Goal: Task Accomplishment & Management: Manage account settings

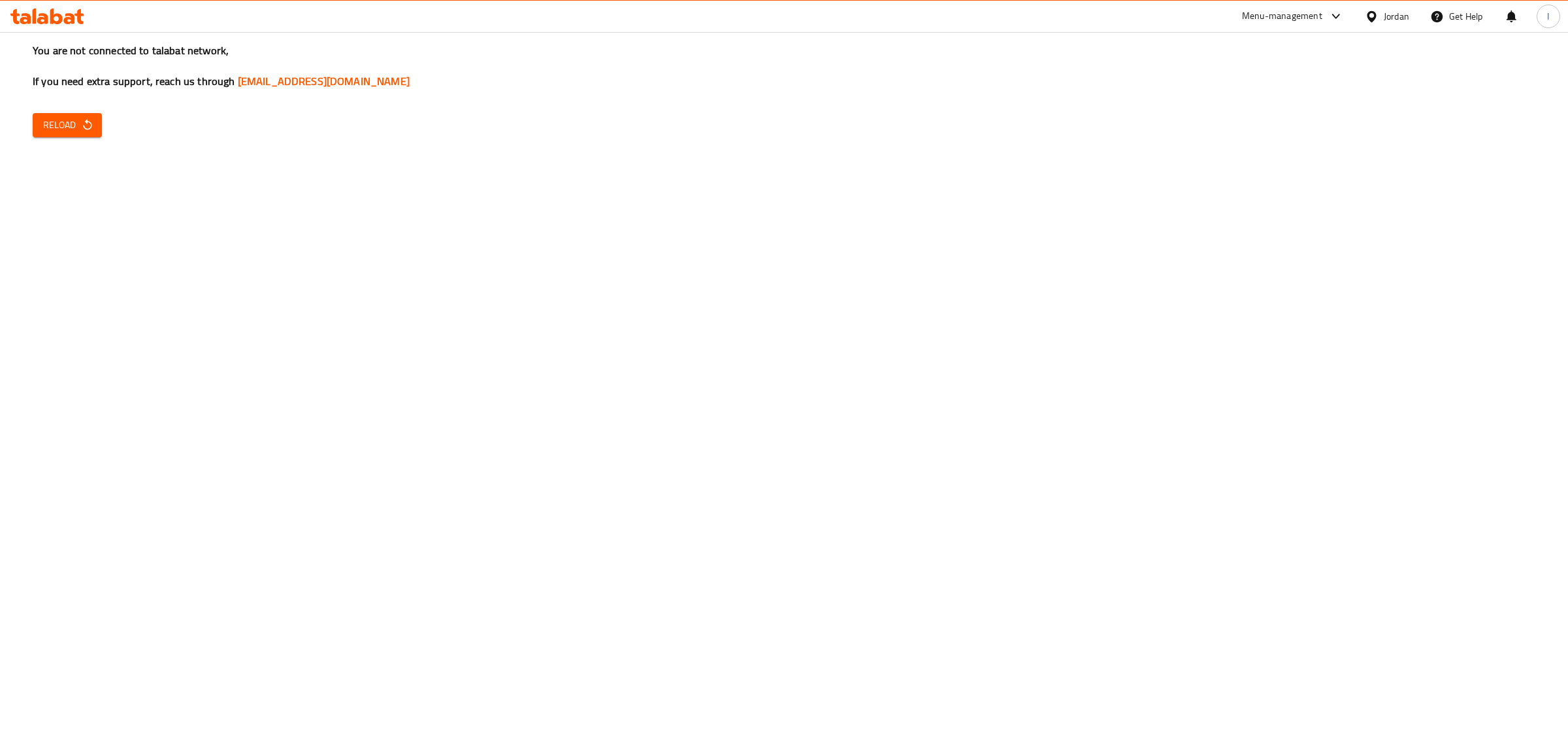
click at [53, 124] on span "Reload" at bounding box center [67, 125] width 49 height 16
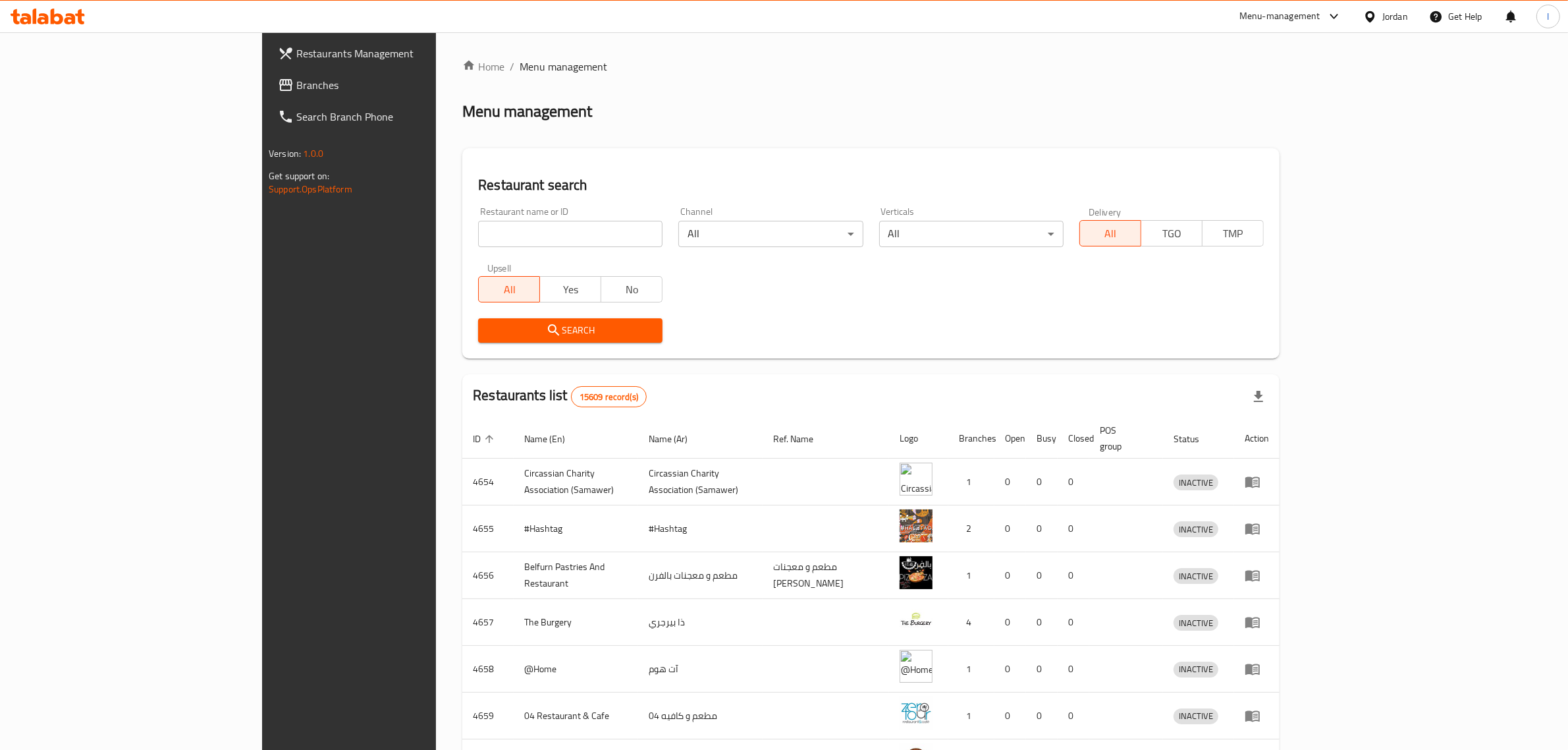
click at [735, 97] on div "Home / Menu management Menu management Restaurant search Restaurant name or ID …" at bounding box center [871, 515] width 817 height 912
click at [600, 110] on div "Menu management" at bounding box center [871, 110] width 817 height 21
click at [1260, 477] on icon "enhanced table" at bounding box center [1252, 482] width 14 height 11
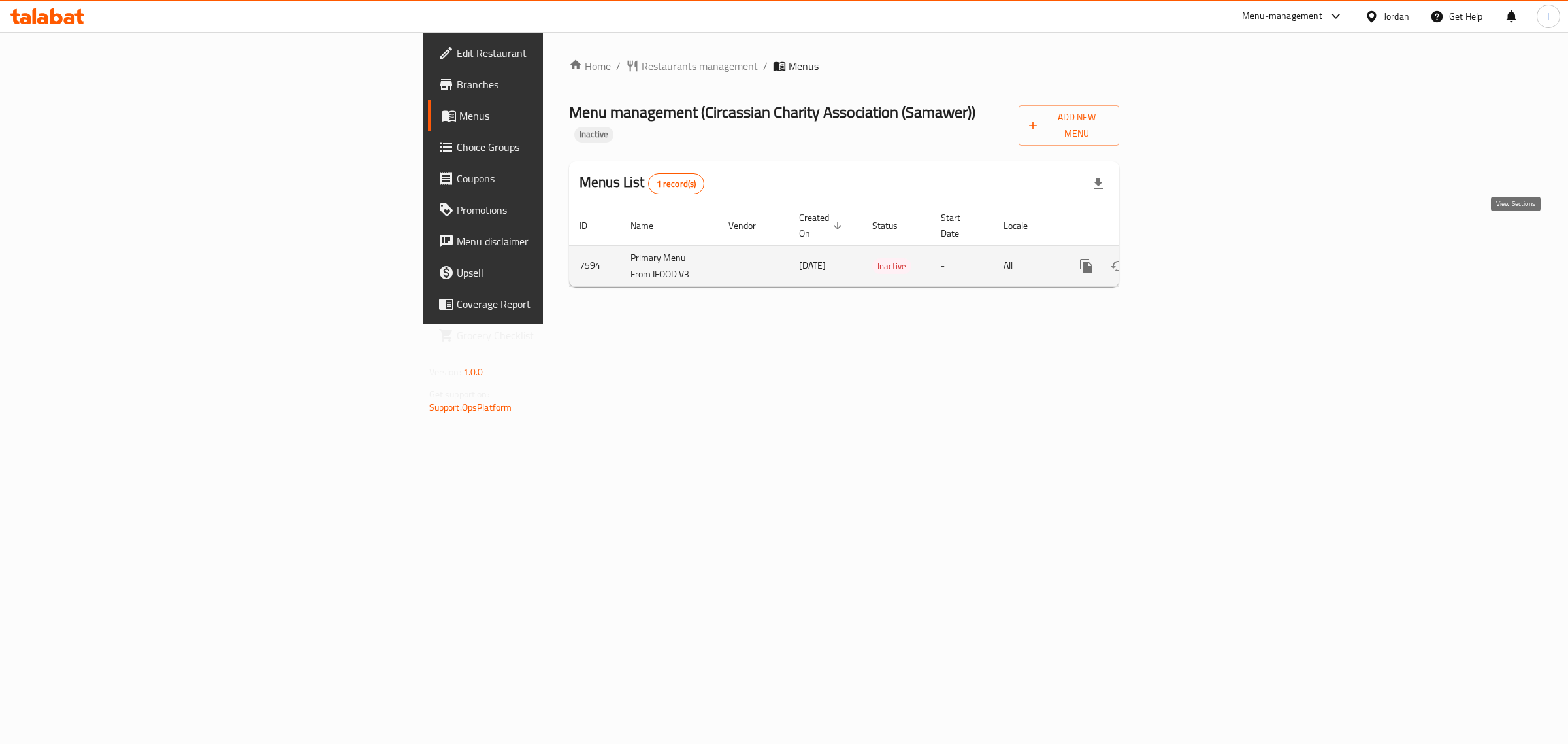
click at [1187, 260] on icon "enhanced table" at bounding box center [1181, 266] width 12 height 12
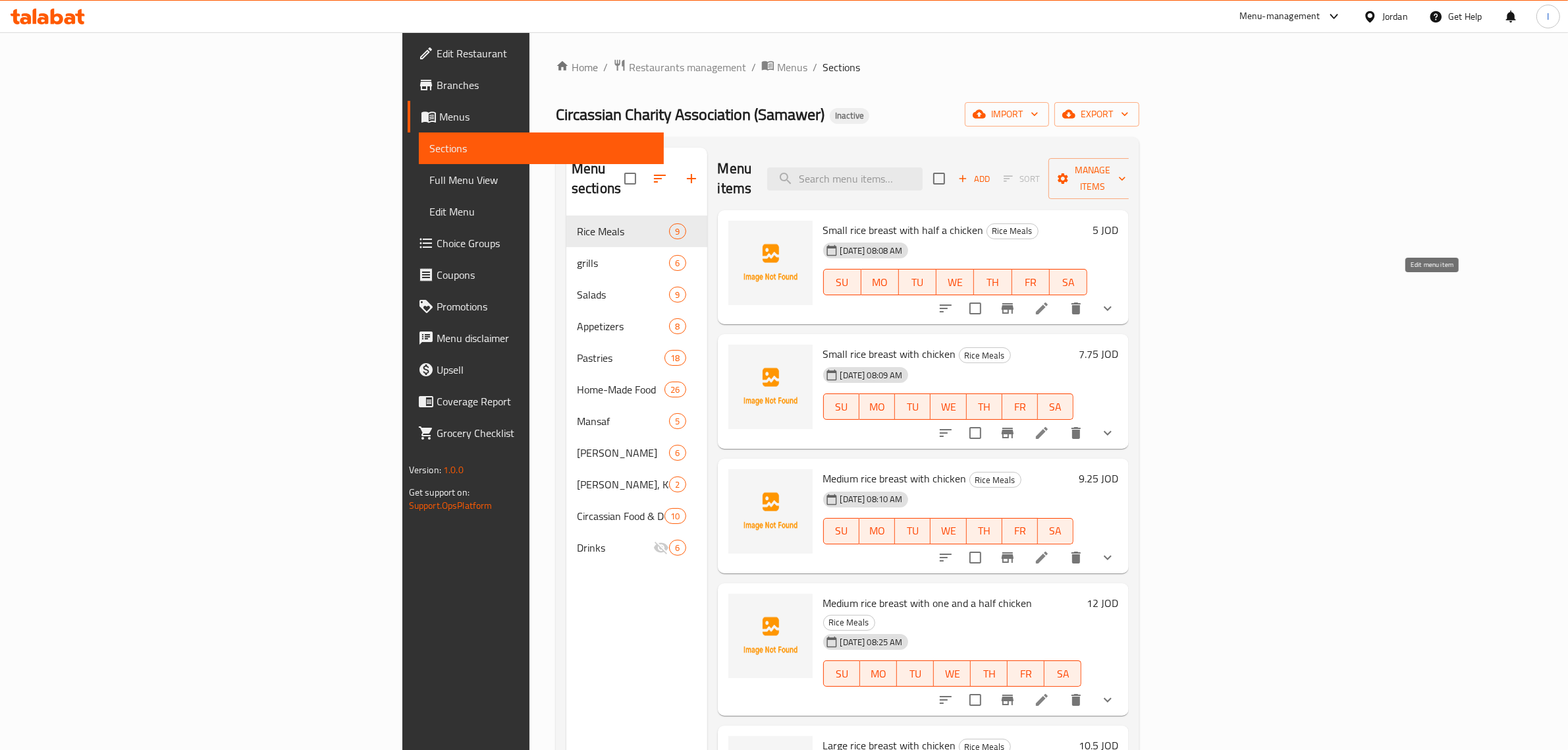
click at [1050, 301] on icon at bounding box center [1041, 308] width 16 height 16
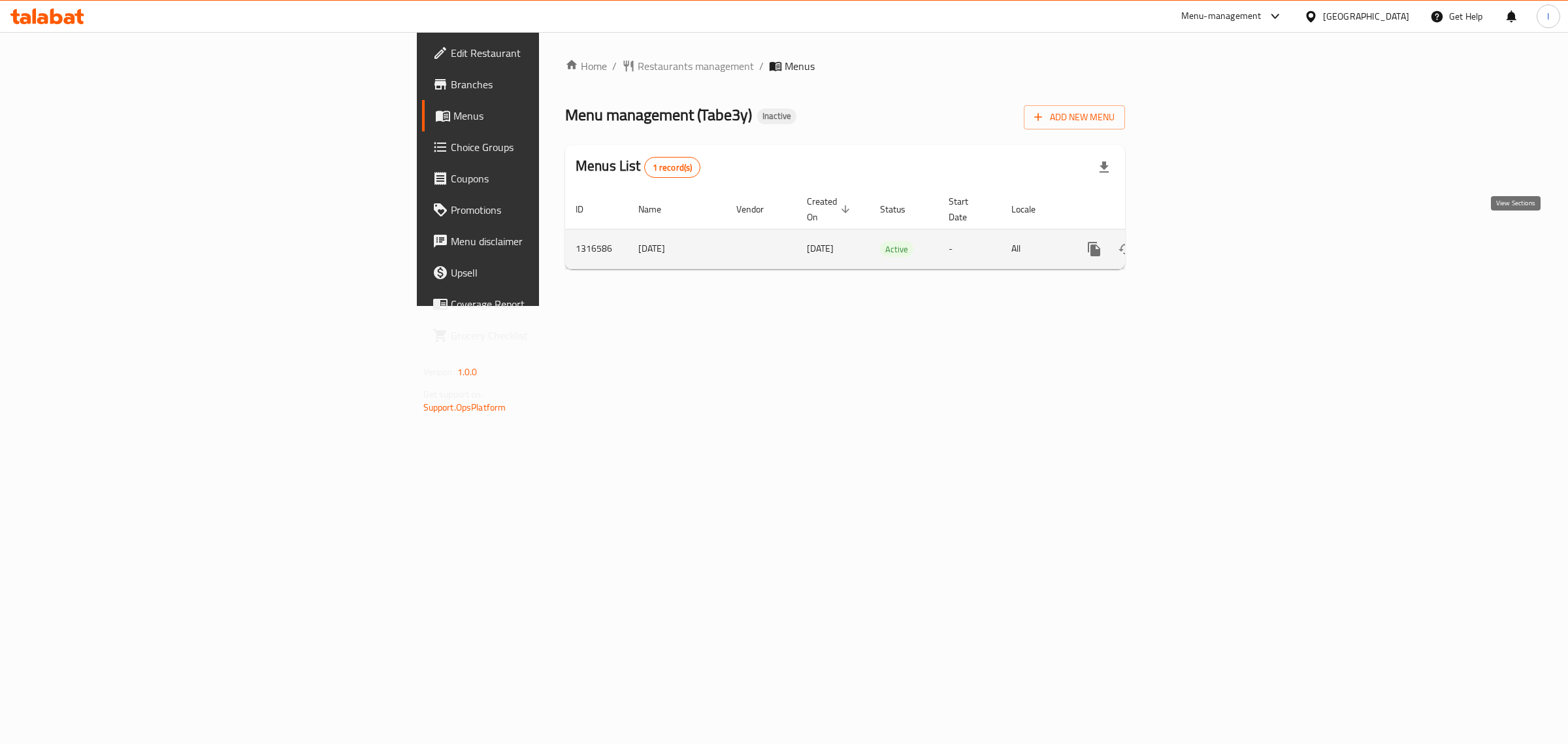
click at [1205, 233] on link "enhanced table" at bounding box center [1189, 249] width 31 height 31
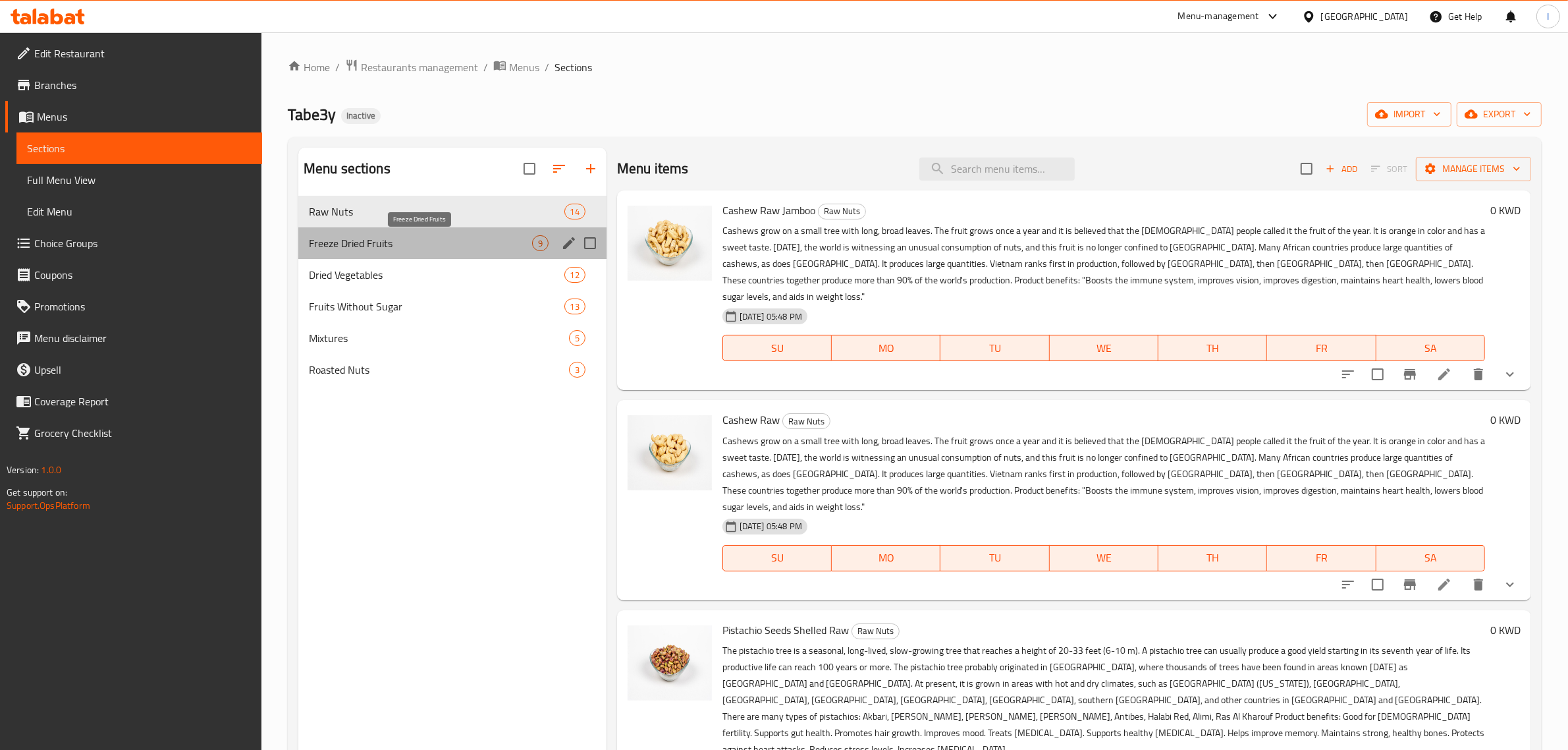
click at [365, 248] on span "Freeze Dried Fruits" at bounding box center [420, 243] width 223 height 16
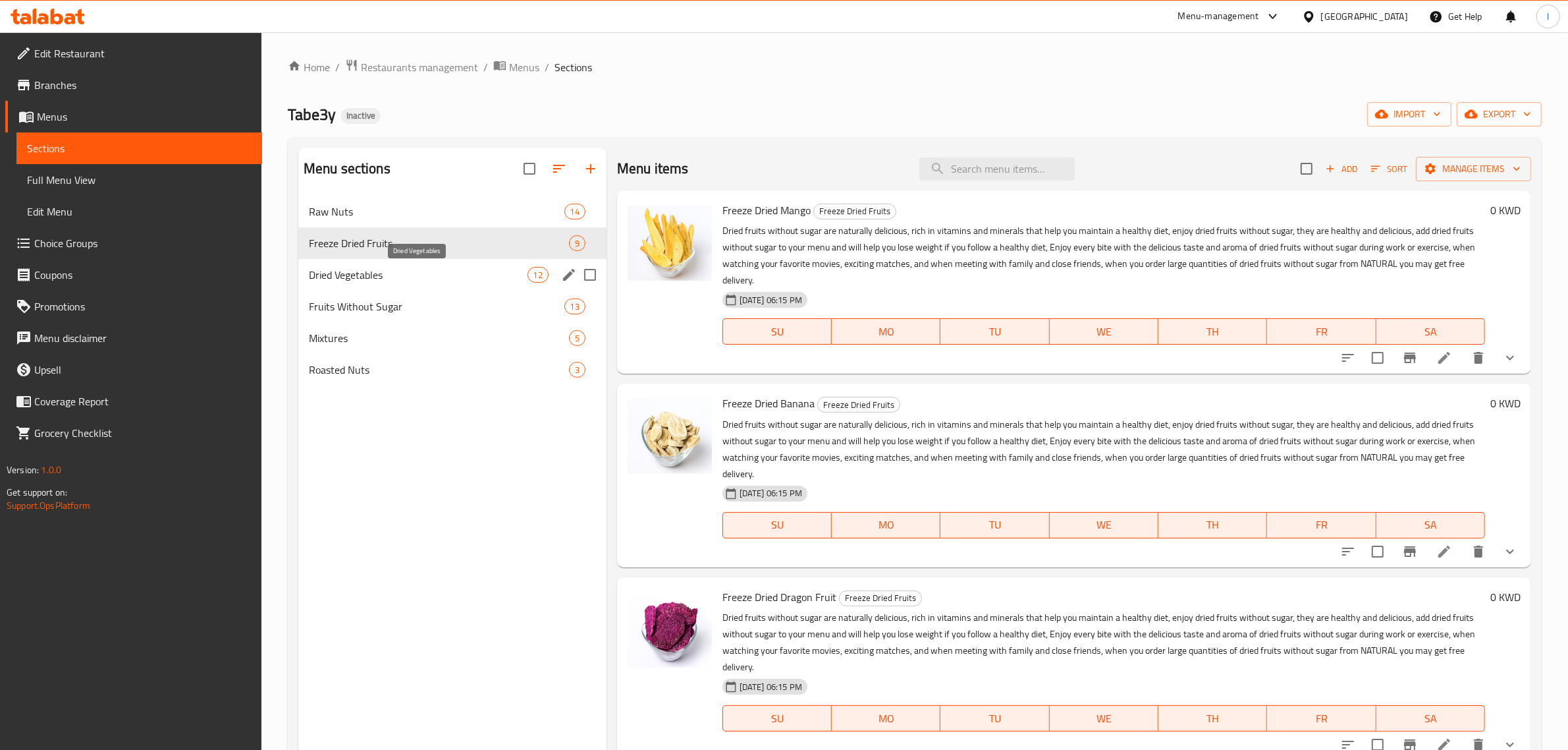
click at [365, 275] on span "Dried Vegetables" at bounding box center [418, 274] width 218 height 16
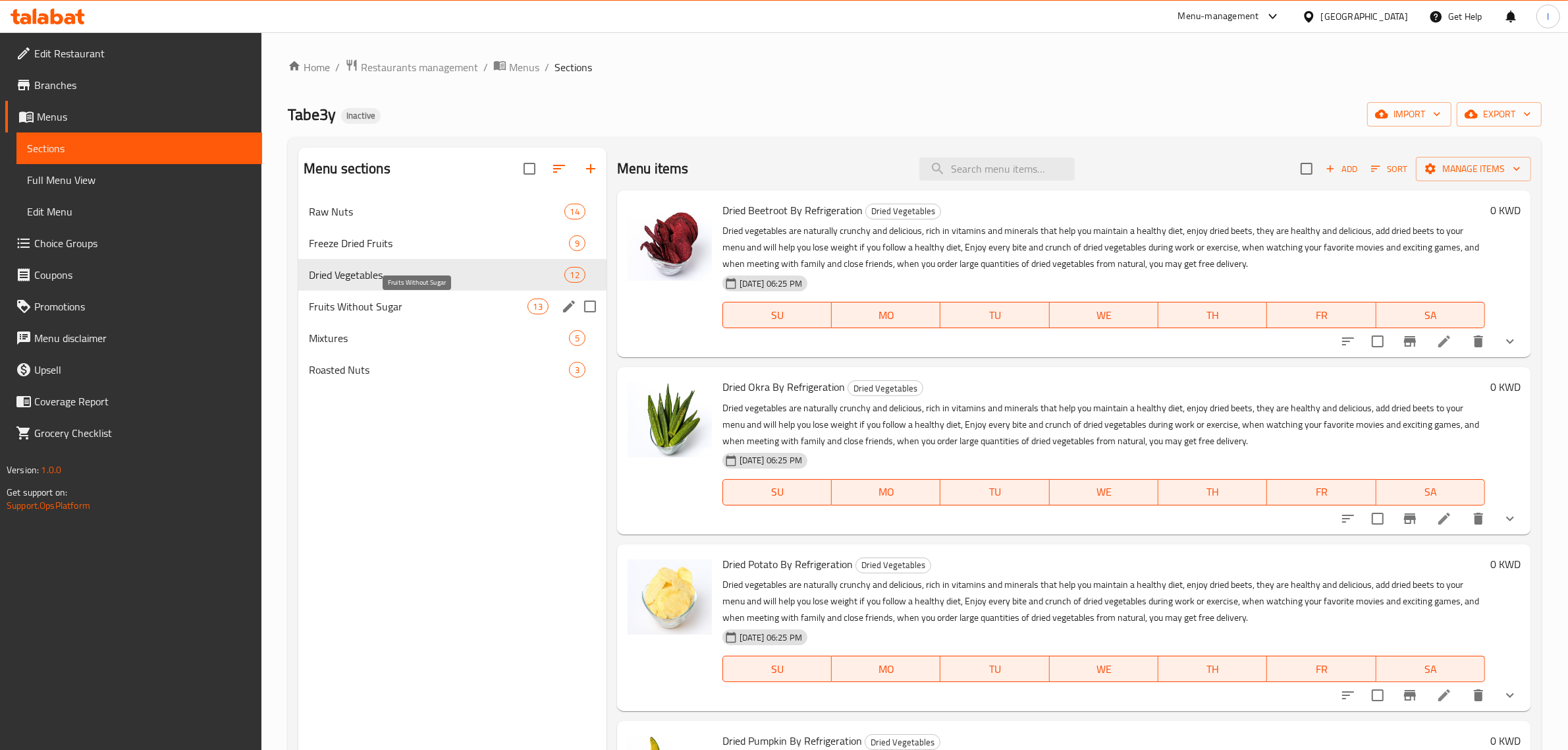
click at [366, 298] on span "Fruits Without Sugar" at bounding box center [418, 306] width 218 height 16
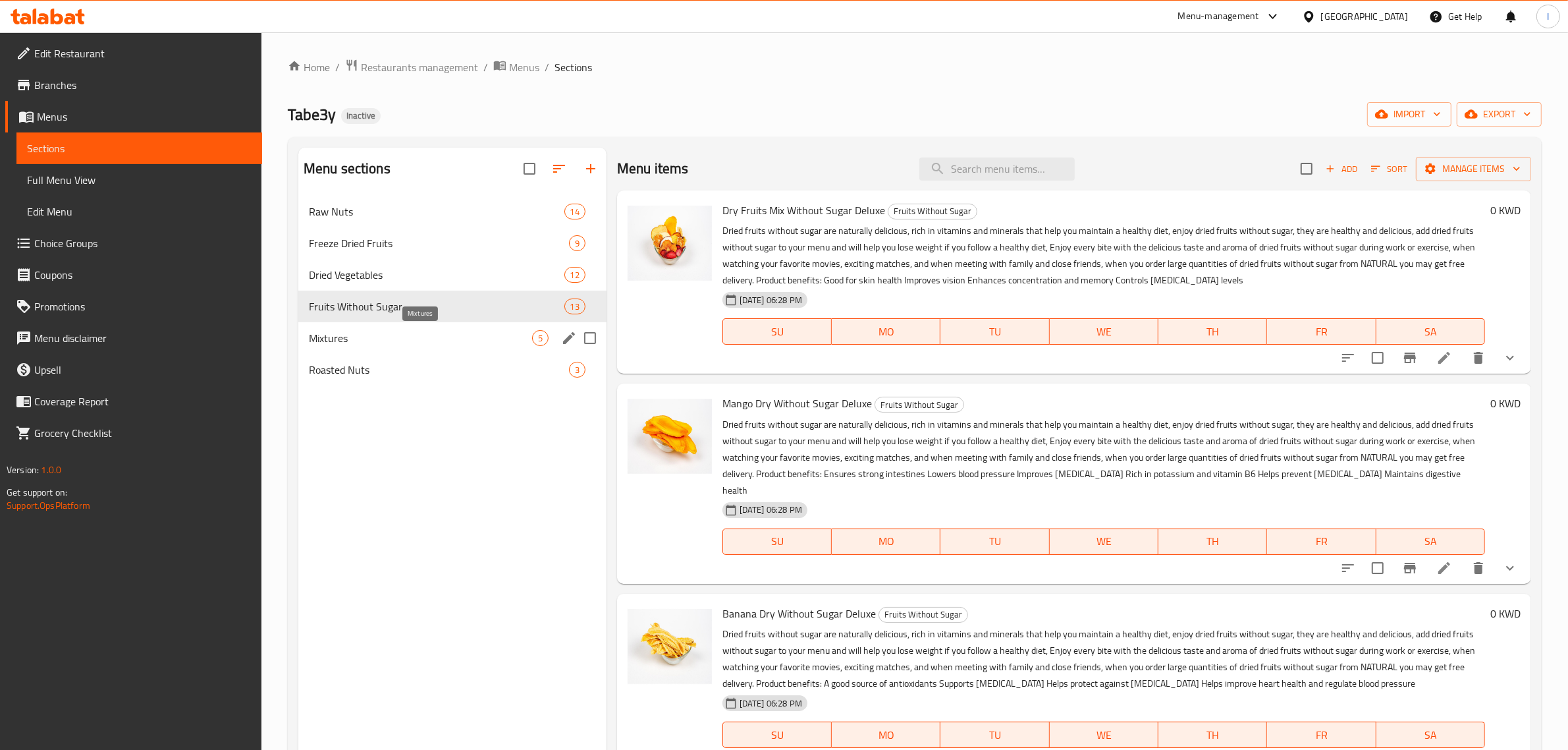
click at [344, 336] on span "Mixtures" at bounding box center [420, 337] width 223 height 16
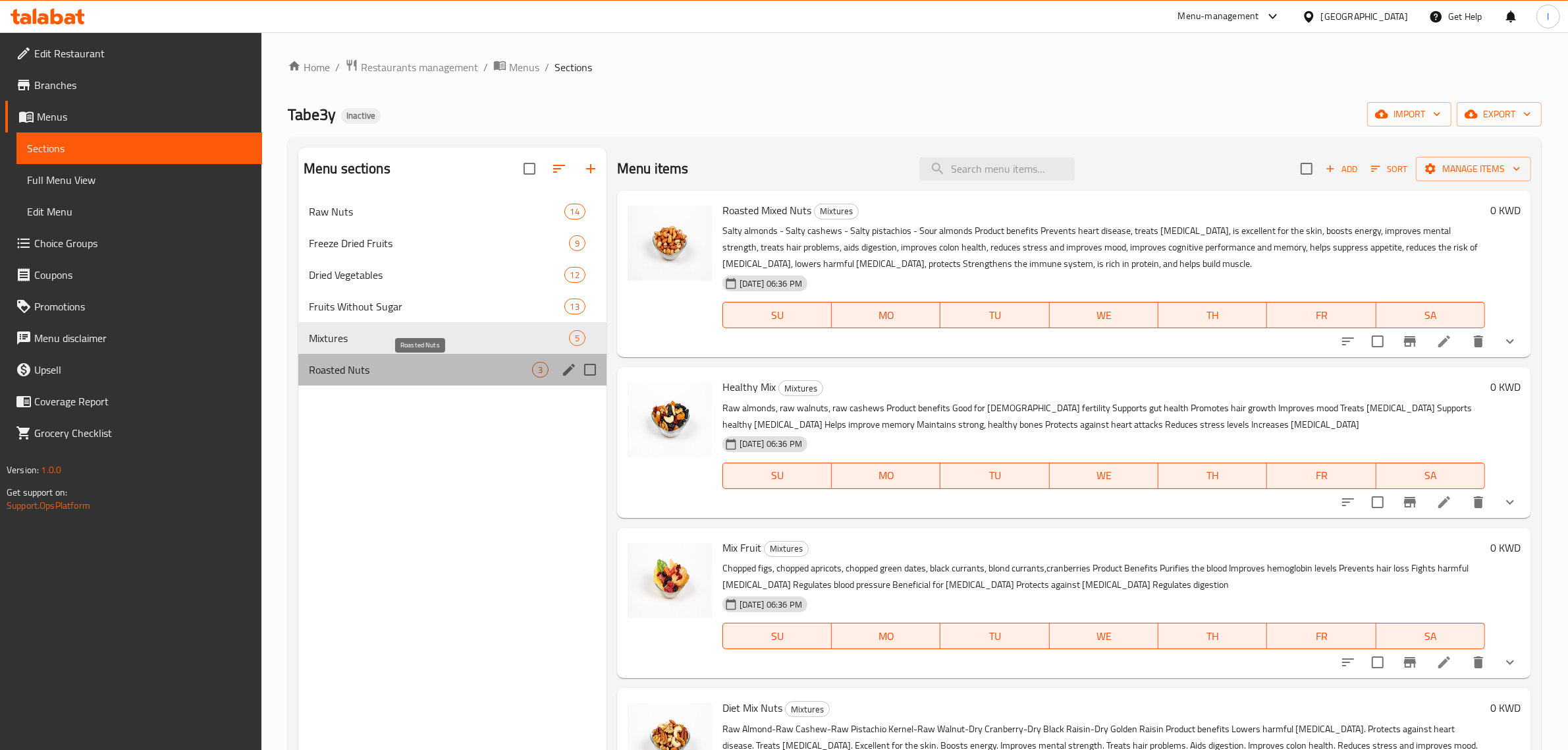
click at [379, 376] on span "Roasted Nuts" at bounding box center [420, 369] width 223 height 16
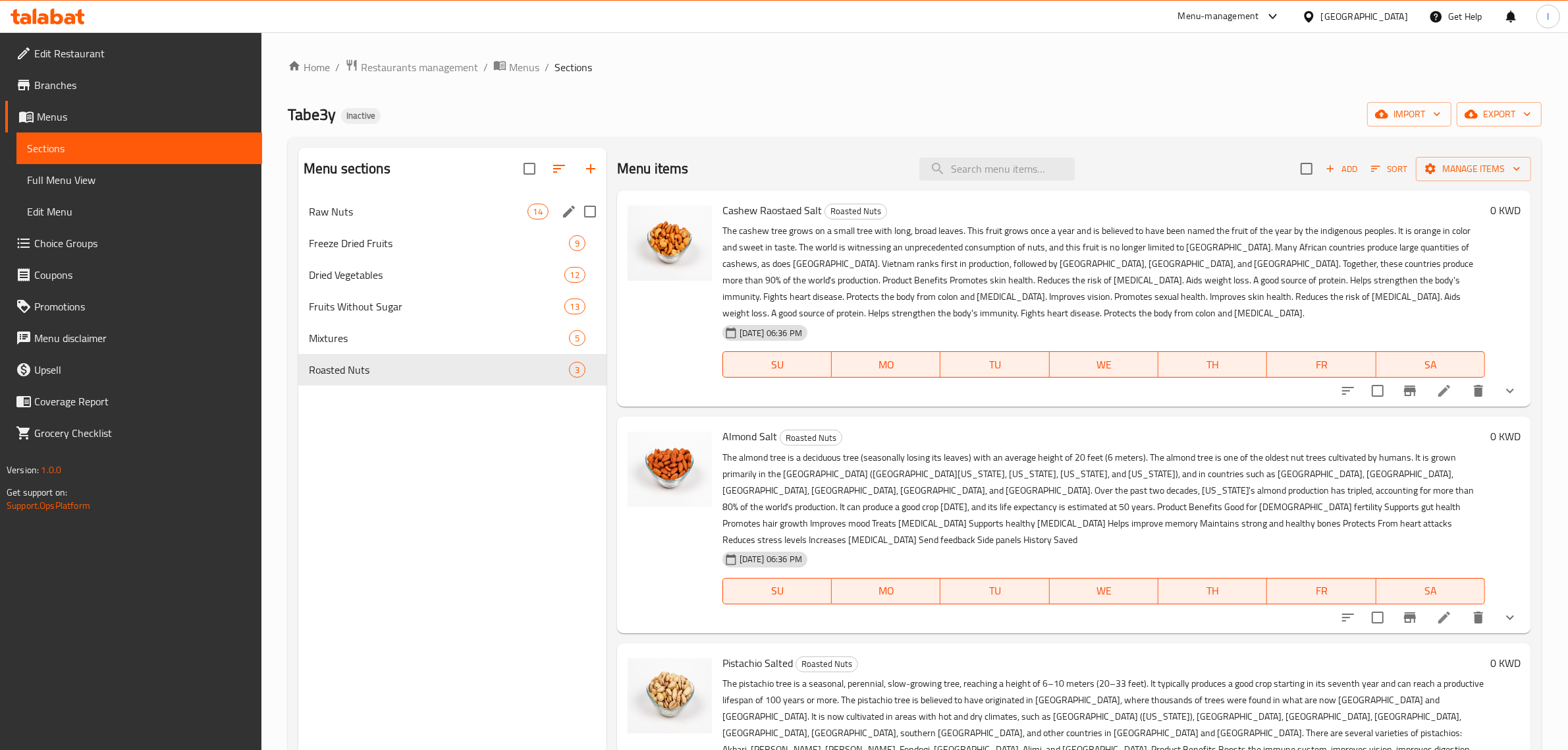
click at [373, 204] on span "Raw Nuts" at bounding box center [418, 211] width 218 height 16
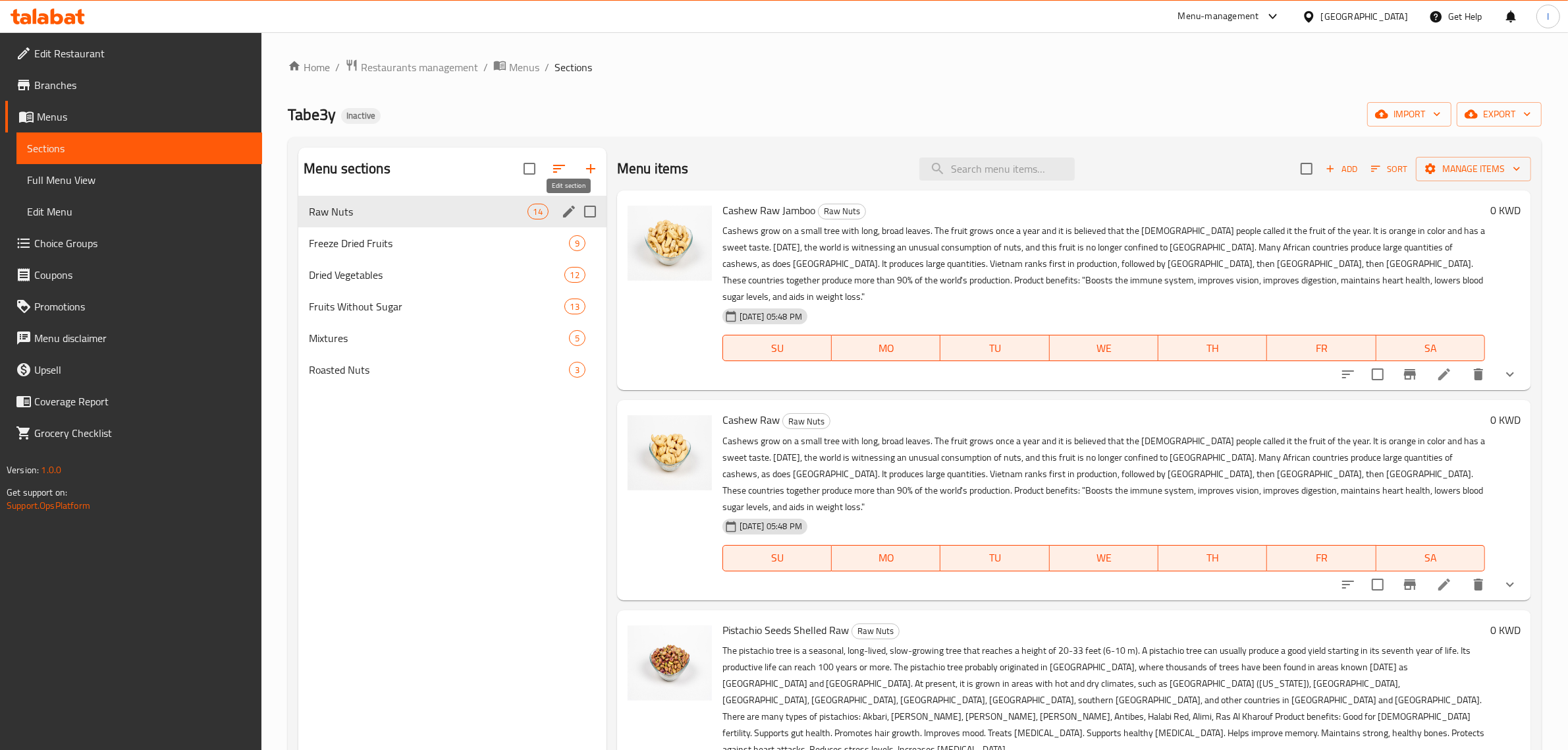
click at [568, 206] on icon "edit" at bounding box center [569, 211] width 16 height 16
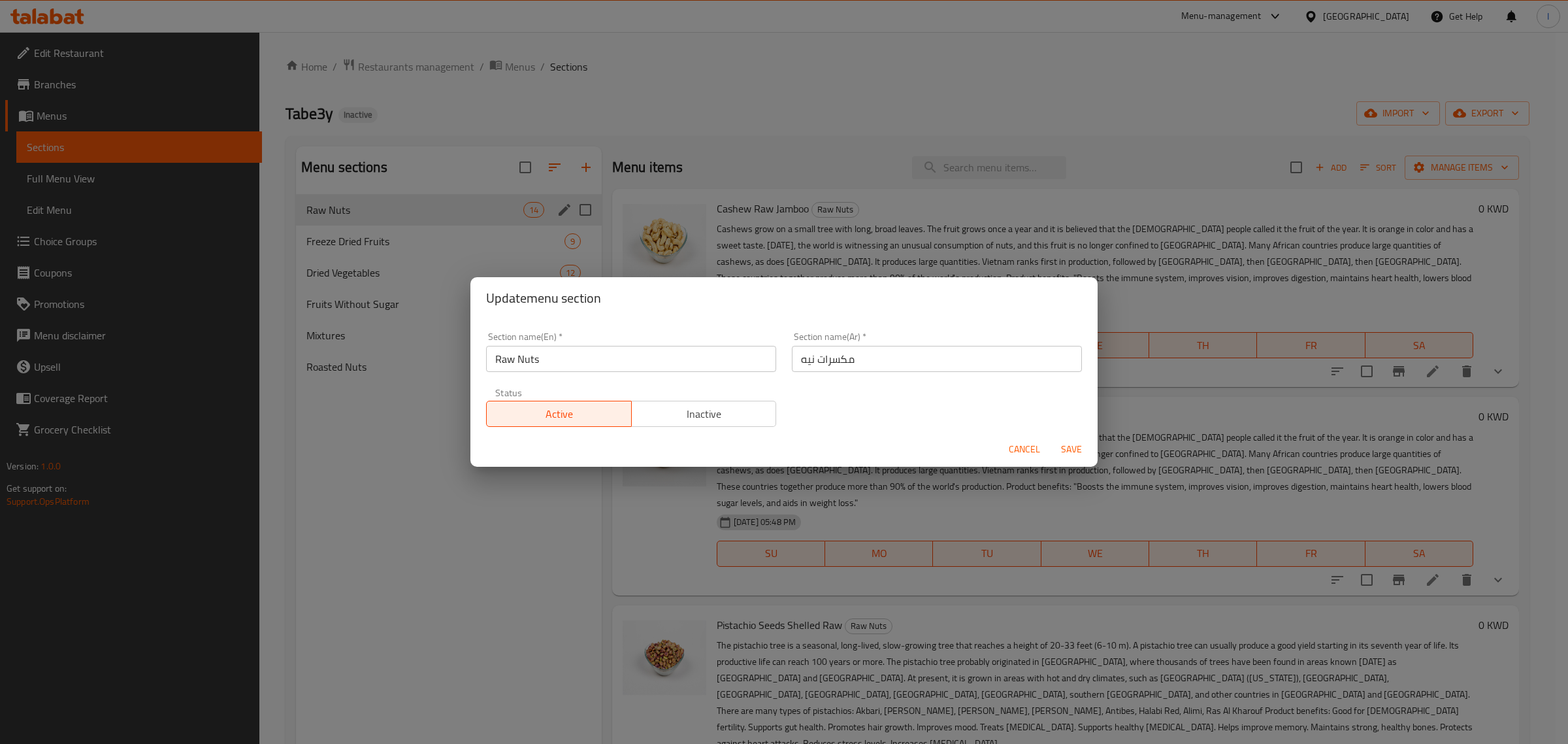
click at [672, 98] on div "Update menu section Section name(En)   * Raw Nuts Section name(En) * Section na…" at bounding box center [784, 372] width 1568 height 744
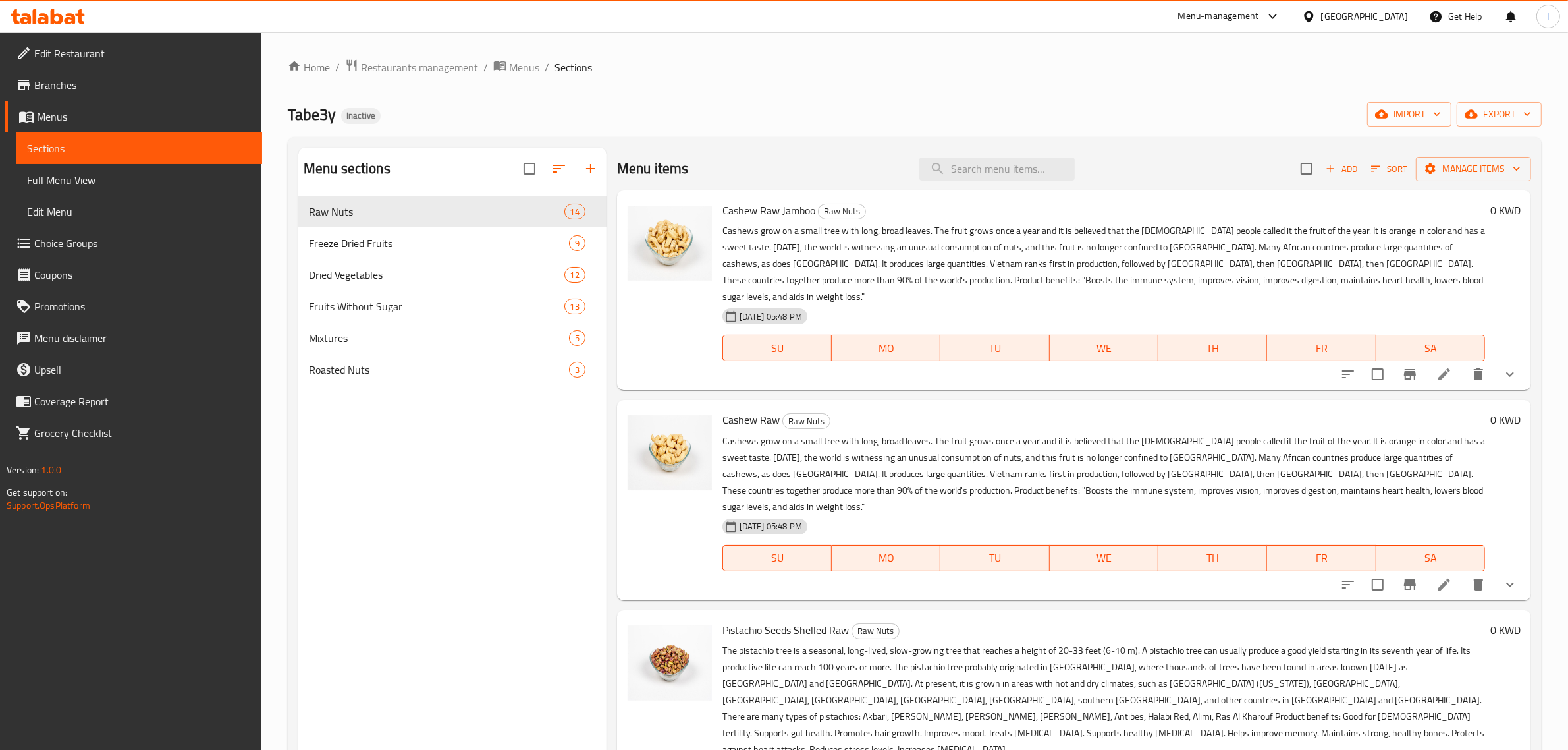
click at [89, 172] on span "Full Menu View" at bounding box center [140, 179] width 224 height 16
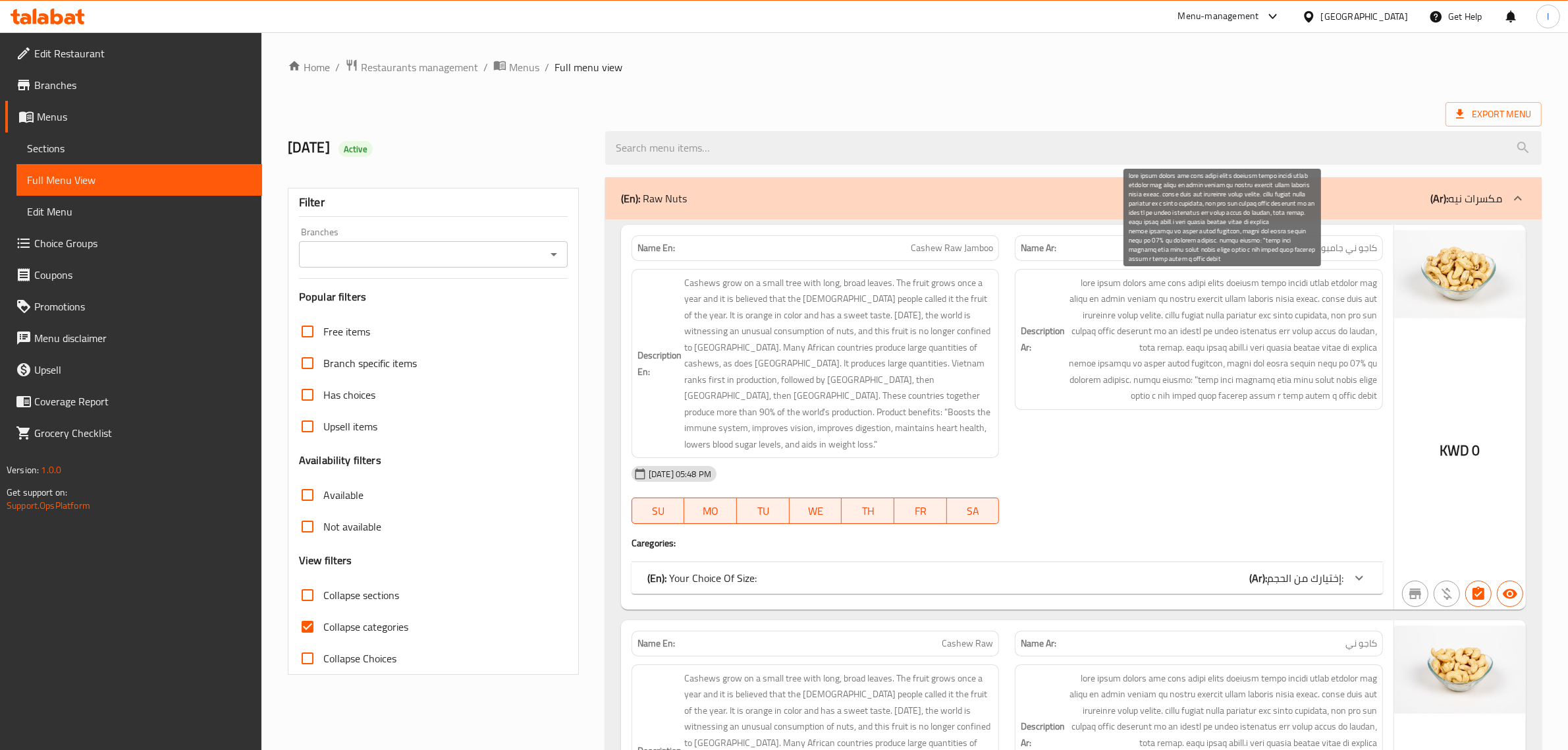
click at [1278, 404] on span at bounding box center [1223, 339] width 310 height 129
drag, startPoint x: 1285, startPoint y: 409, endPoint x: 1200, endPoint y: 384, distance: 88.6
click at [1200, 384] on span at bounding box center [1223, 339] width 310 height 129
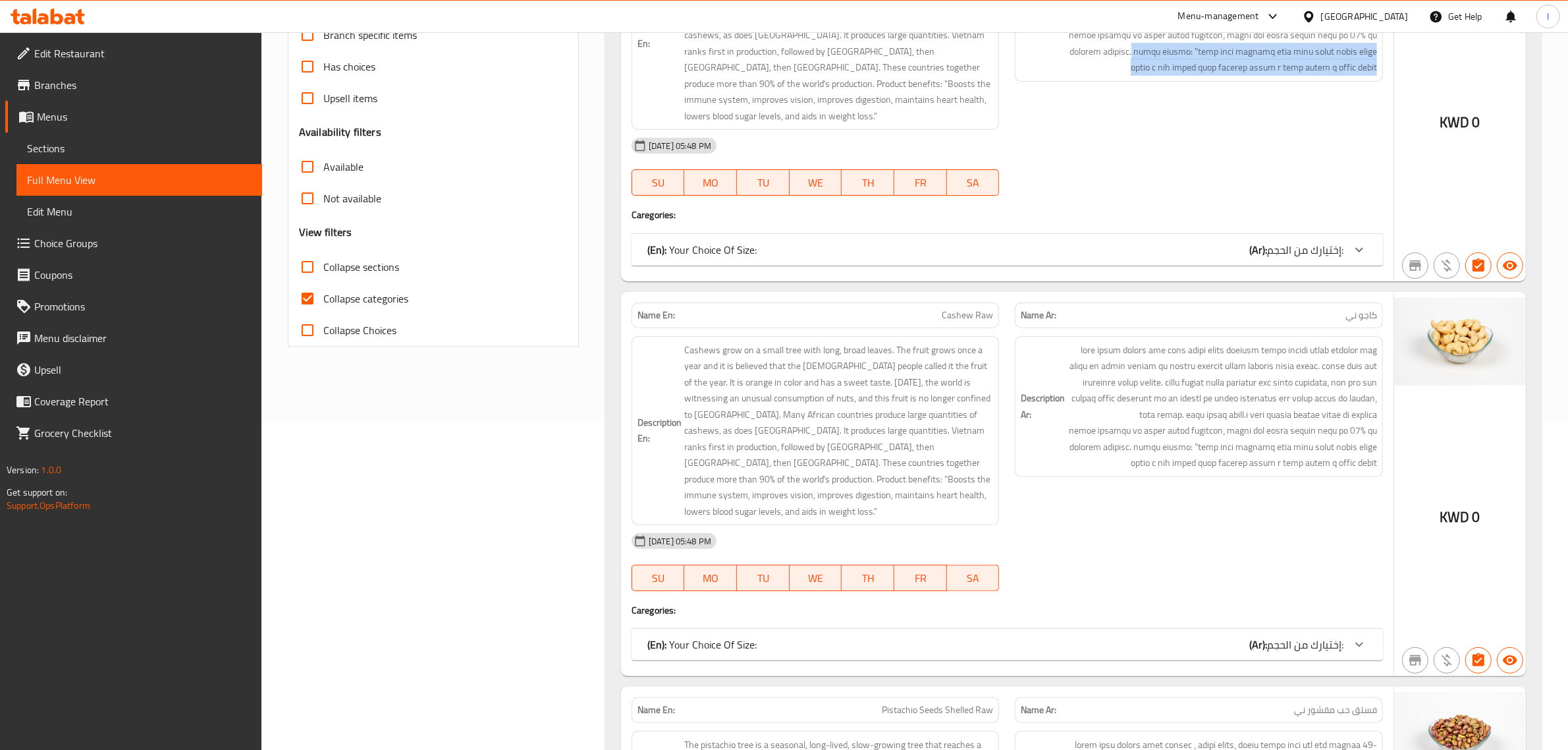
scroll to position [330, 0]
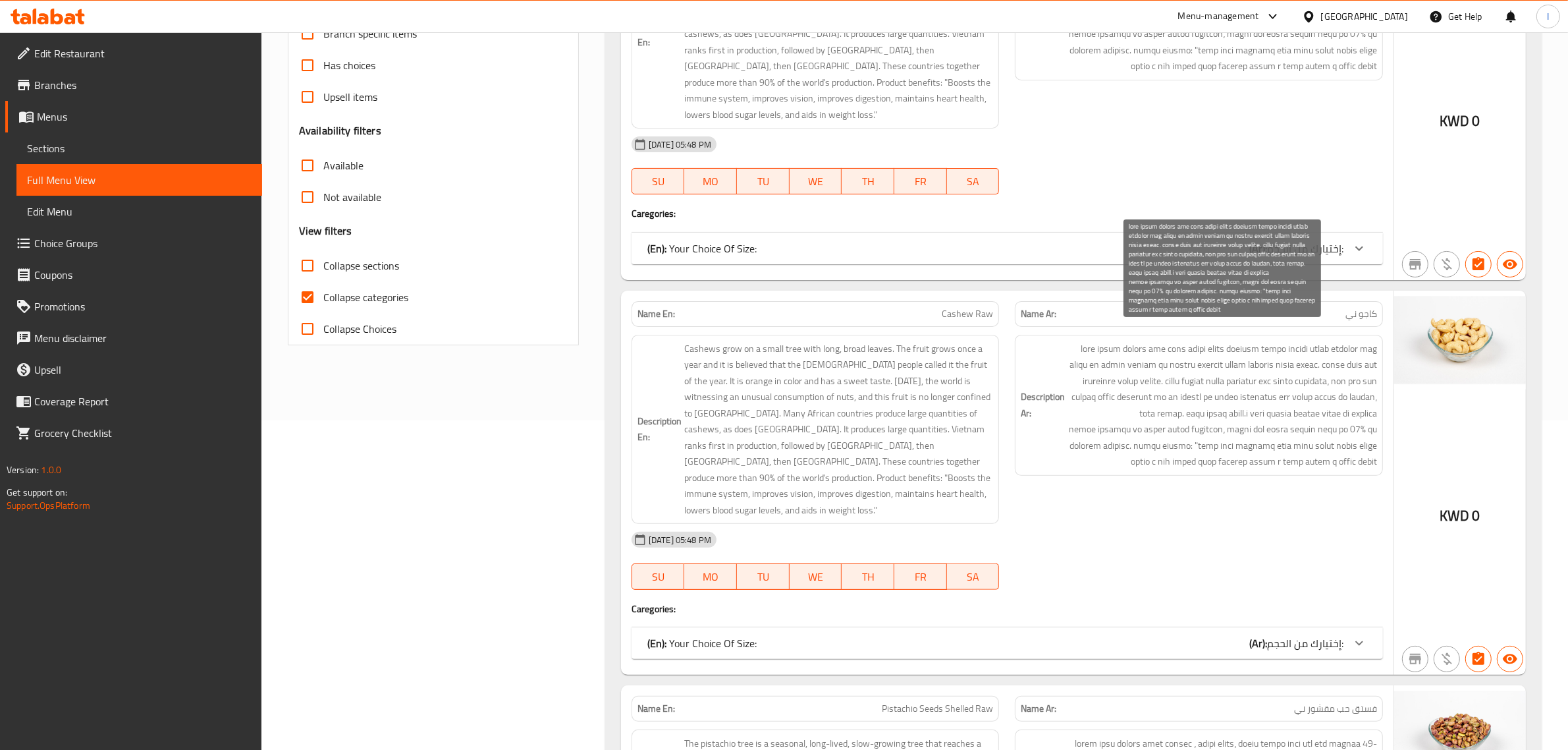
click at [1252, 468] on span at bounding box center [1223, 404] width 310 height 129
click at [1249, 463] on span at bounding box center [1223, 404] width 310 height 129
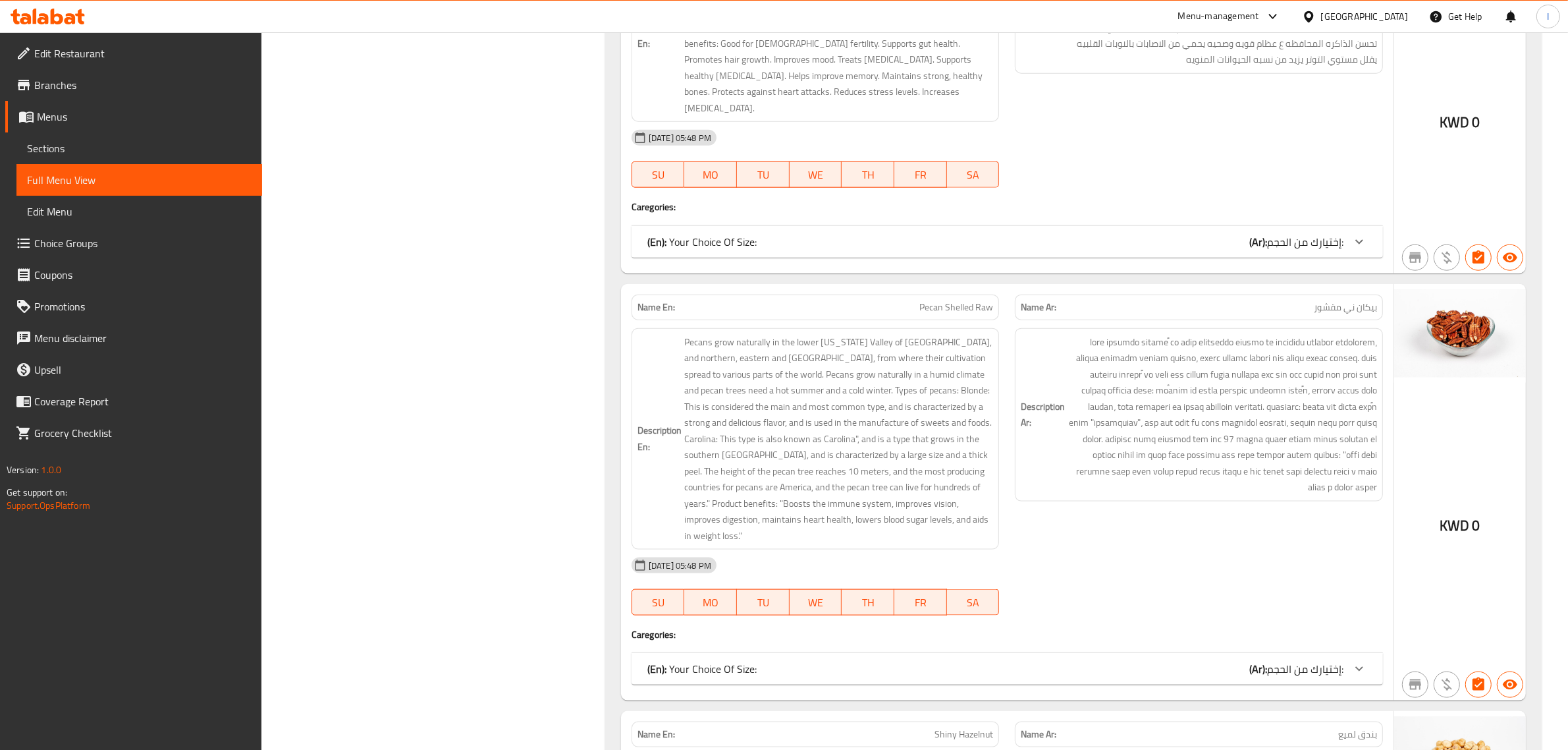
scroll to position [1811, 0]
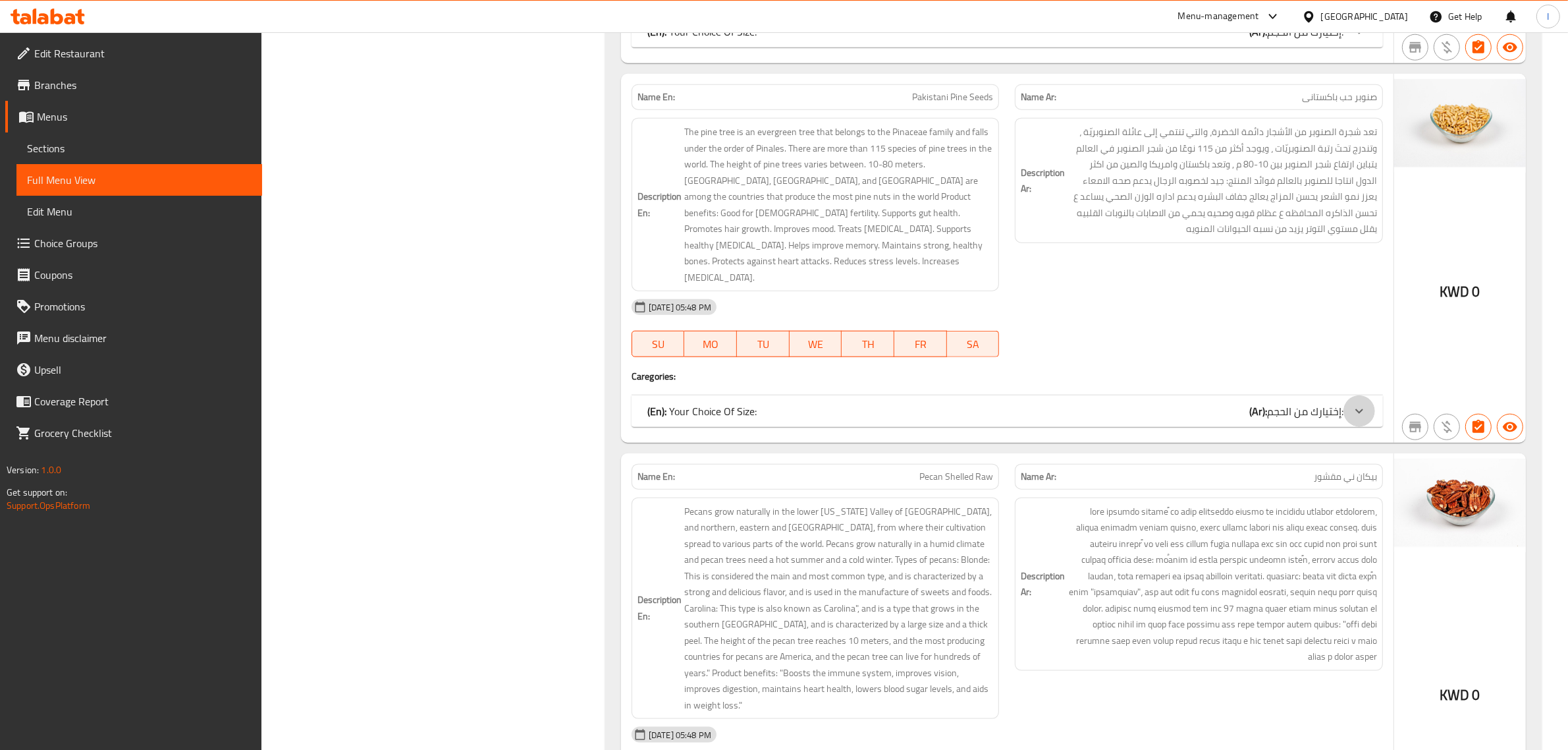
click at [1355, 395] on div at bounding box center [1360, 411] width 32 height 32
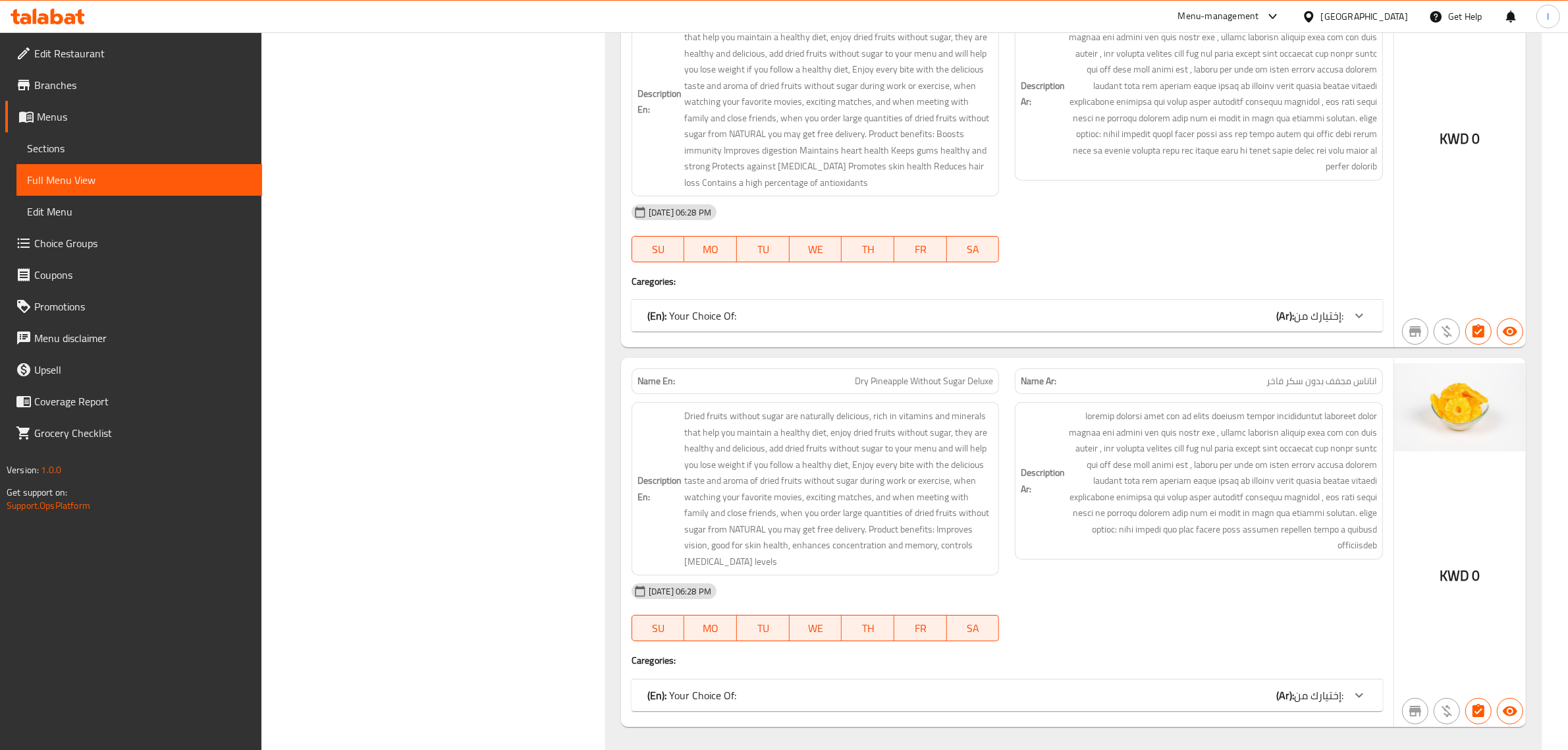
scroll to position [18982, 0]
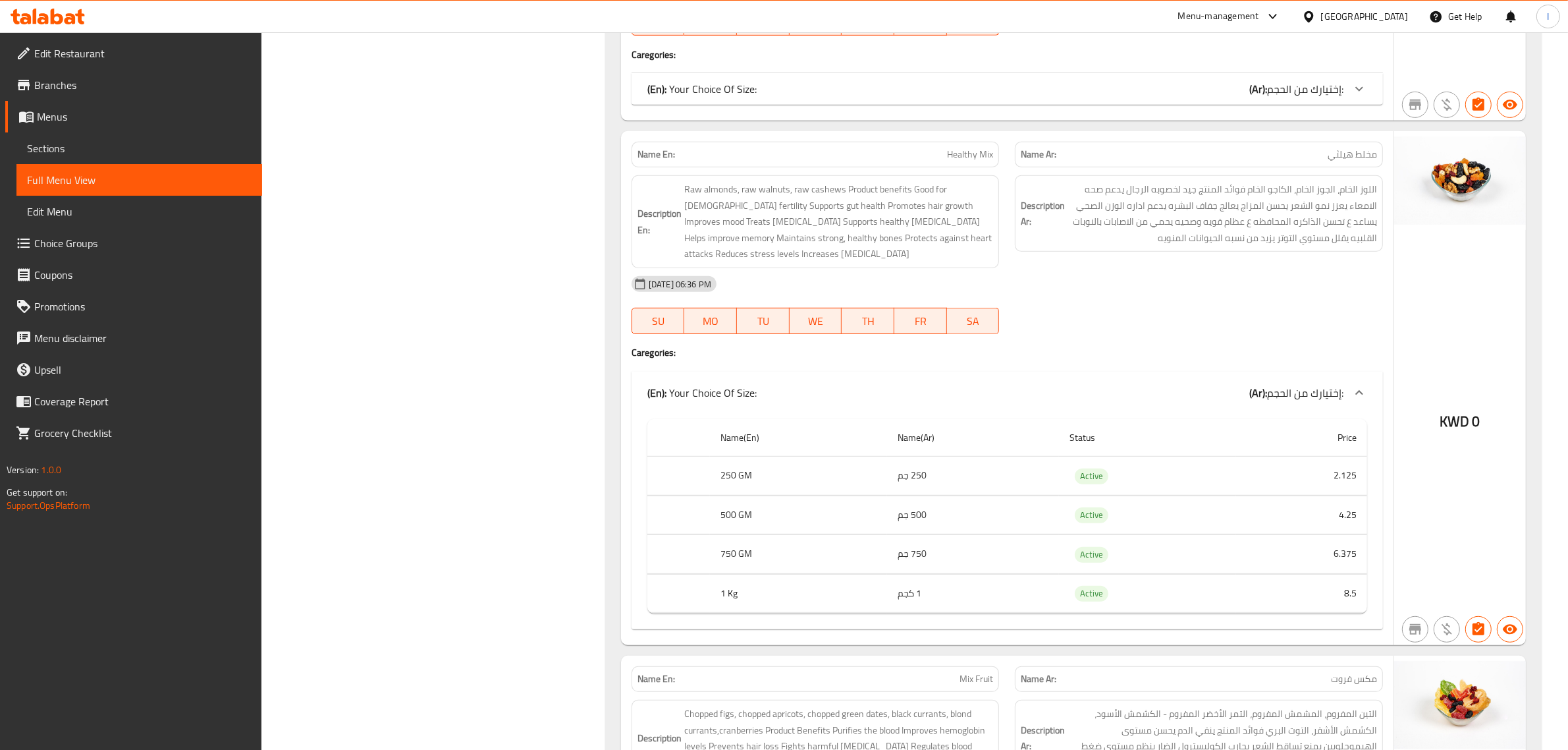
scroll to position [19723, 0]
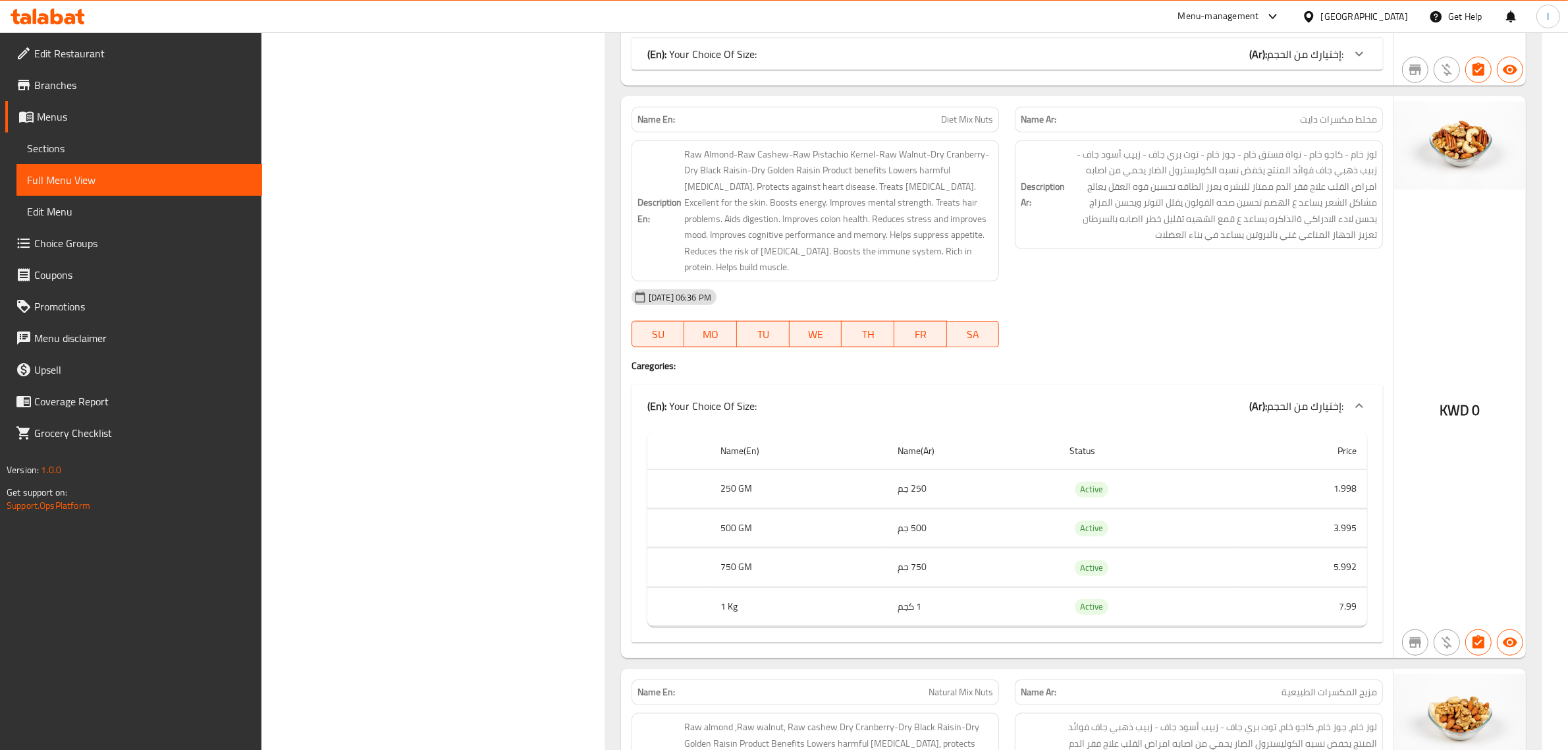
scroll to position [20463, 0]
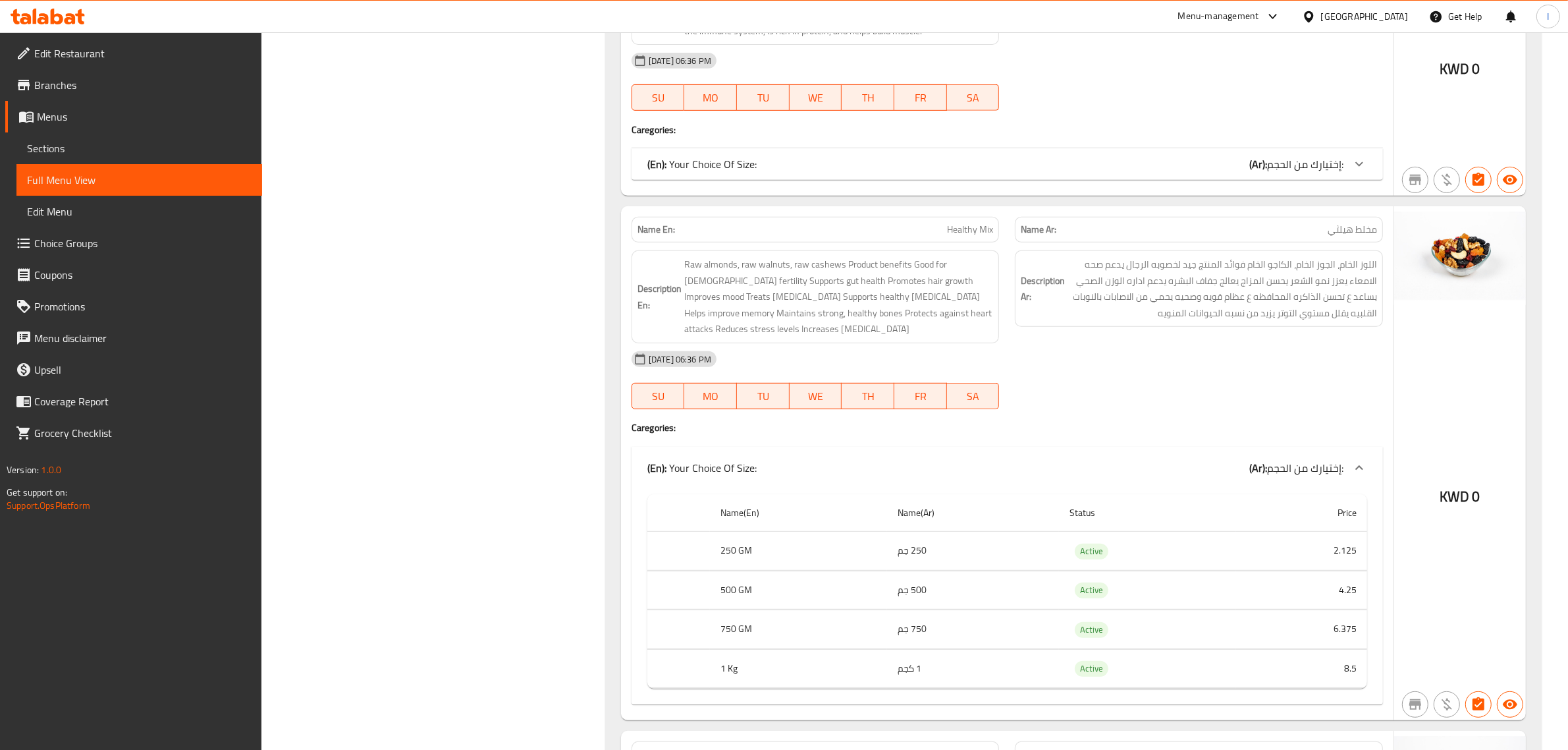
scroll to position [19723, 0]
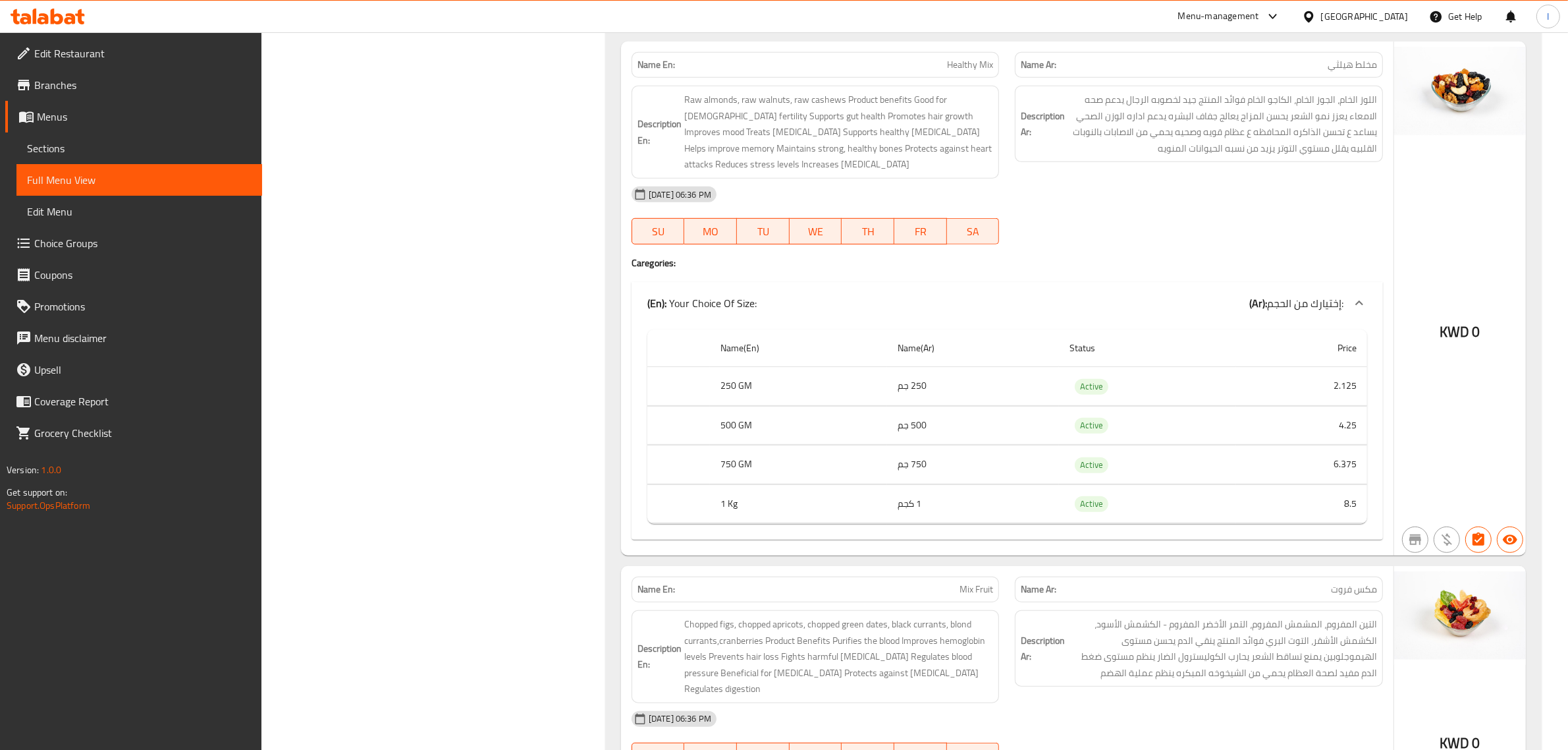
drag, startPoint x: 1294, startPoint y: 291, endPoint x: 1328, endPoint y: 288, distance: 34.1
drag, startPoint x: 1296, startPoint y: 277, endPoint x: 1378, endPoint y: 270, distance: 82.3
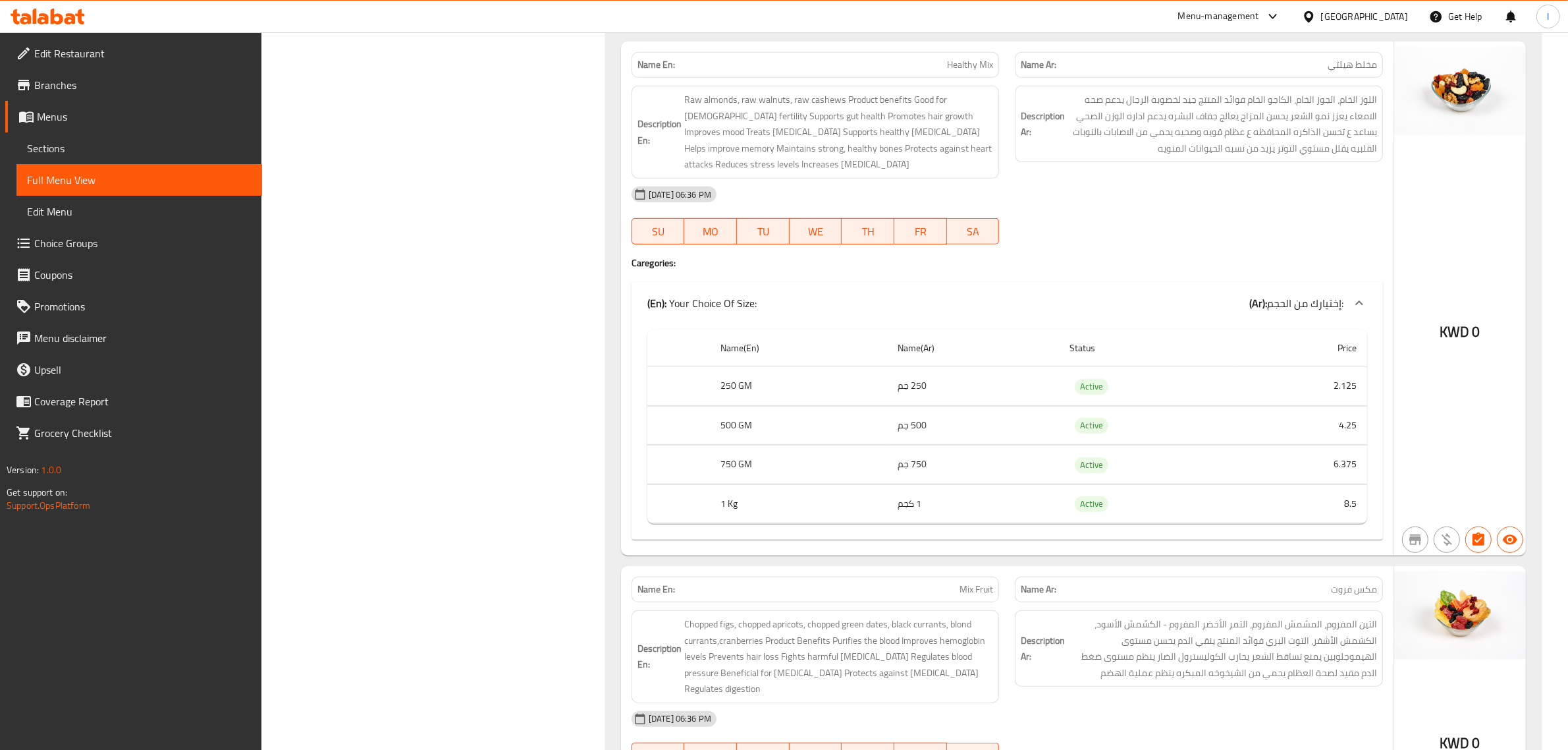
copy span "مخلط مكسرات دايت"
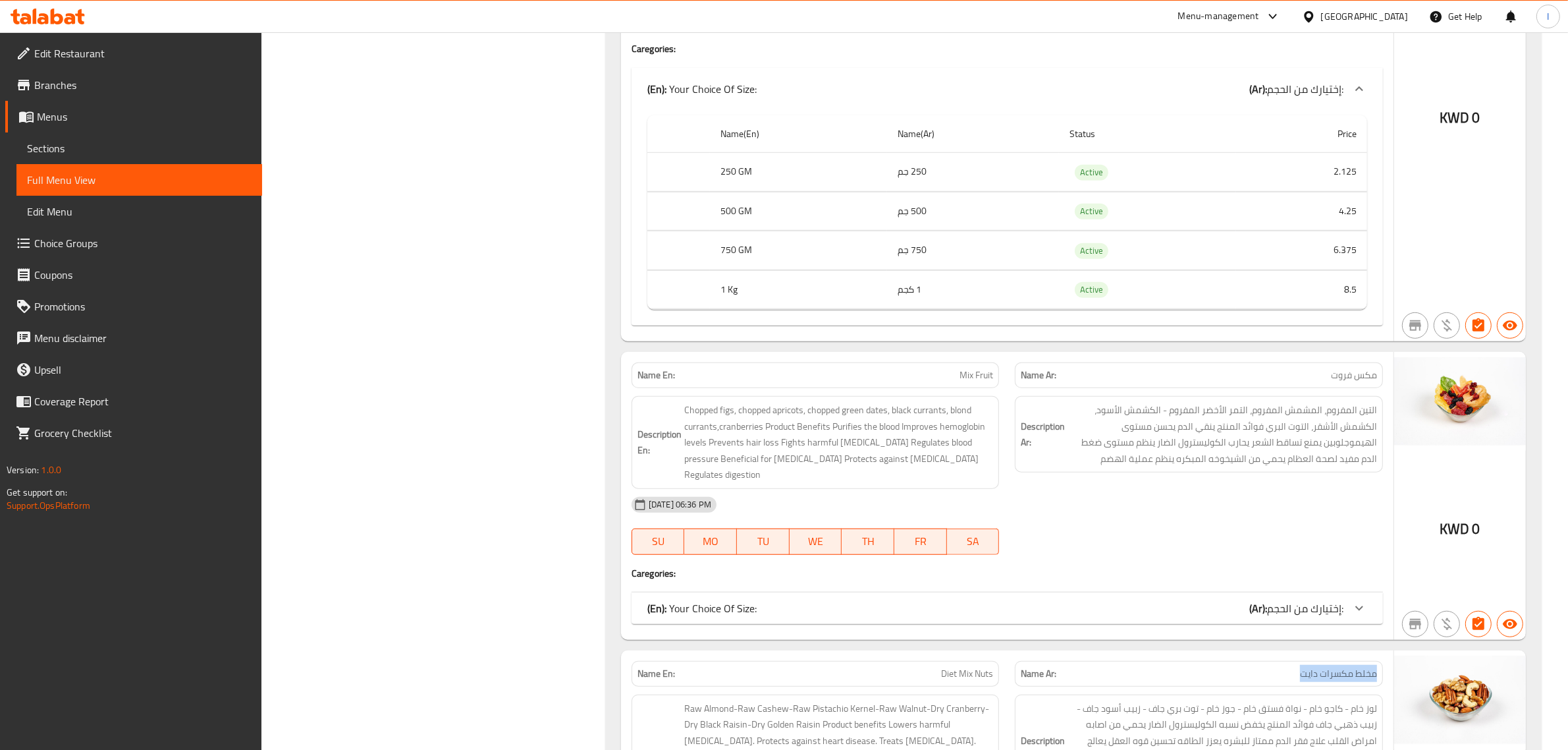
scroll to position [19640, 0]
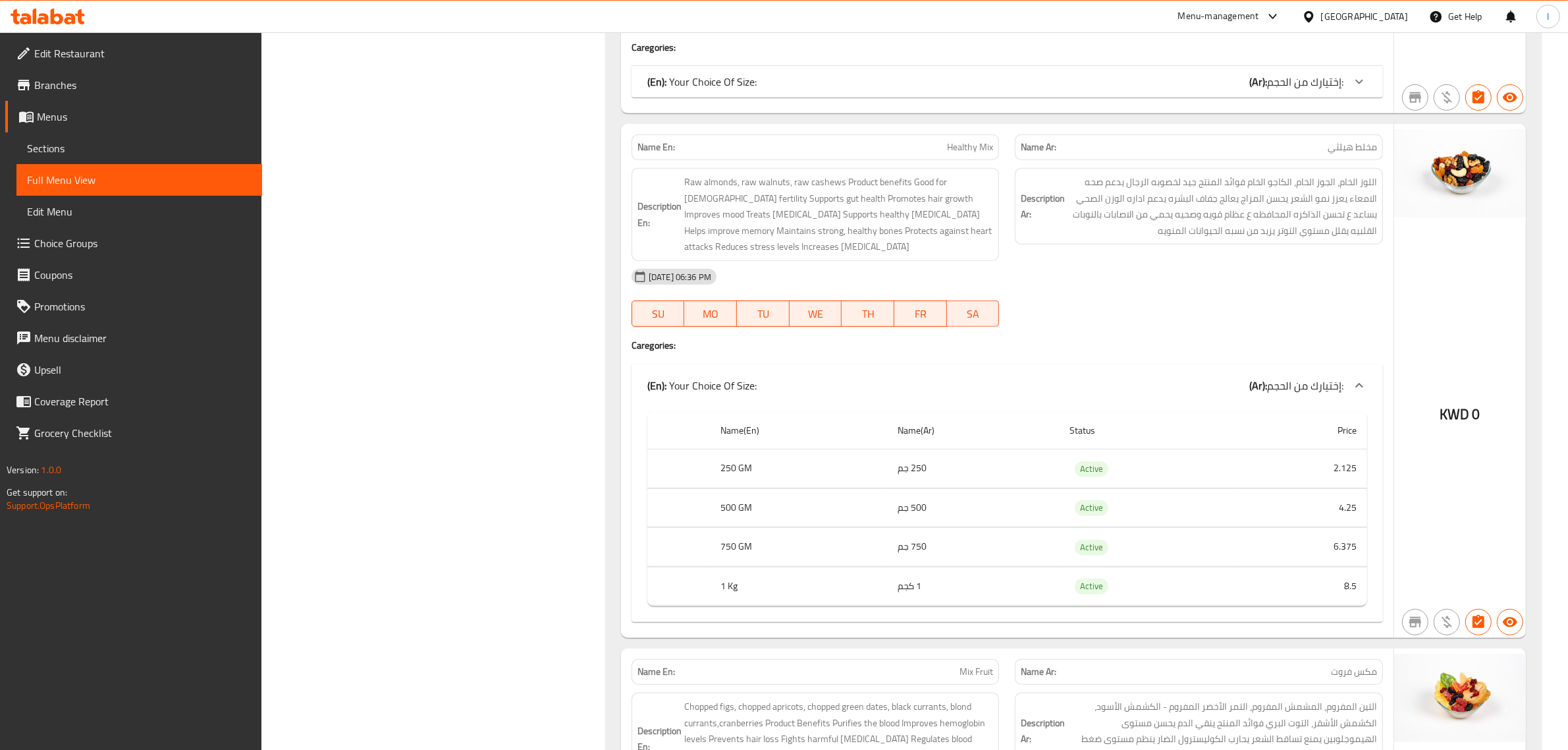
drag, startPoint x: 860, startPoint y: 358, endPoint x: 992, endPoint y: 360, distance: 132.0
copy span "Diet Mix Nuts"
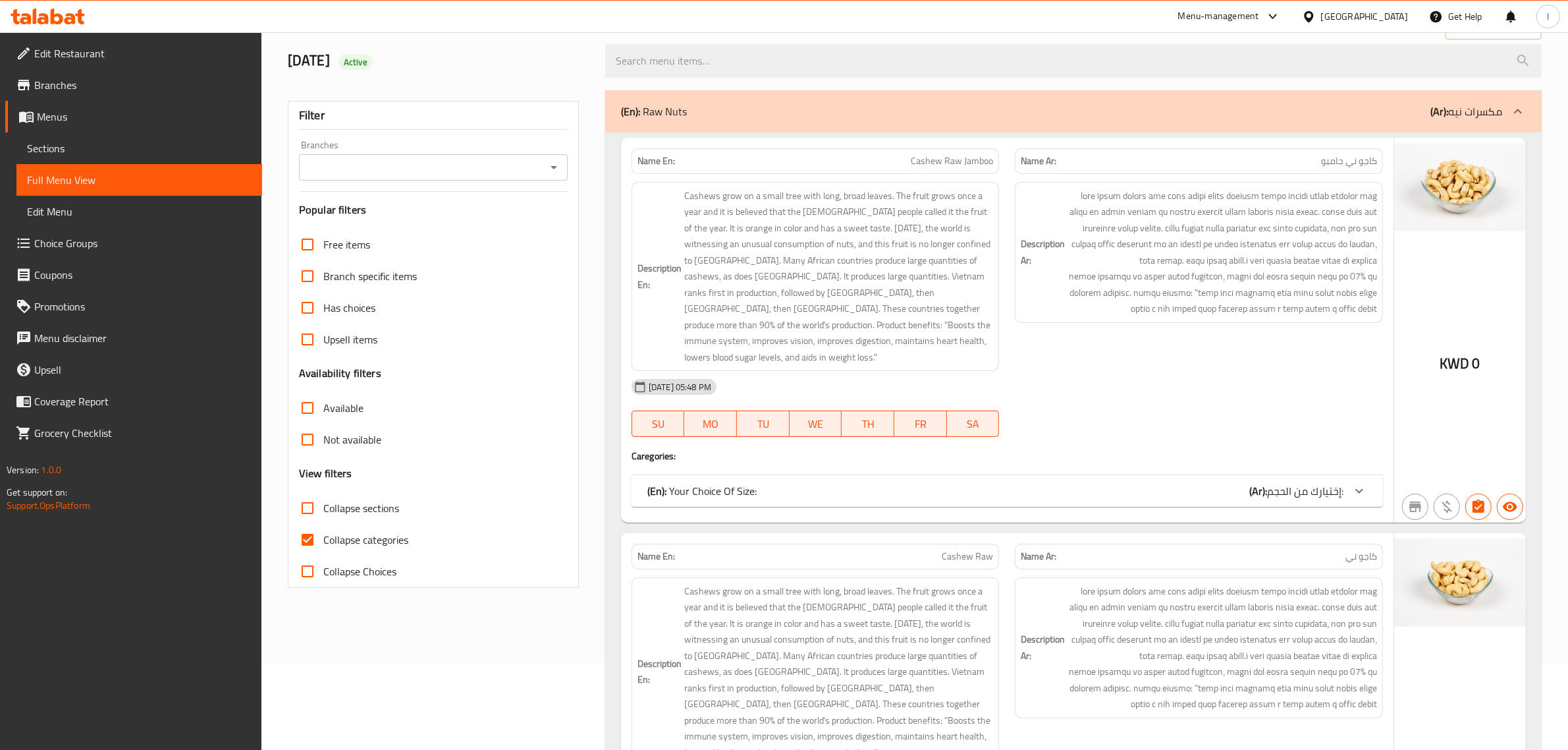
scroll to position [82, 0]
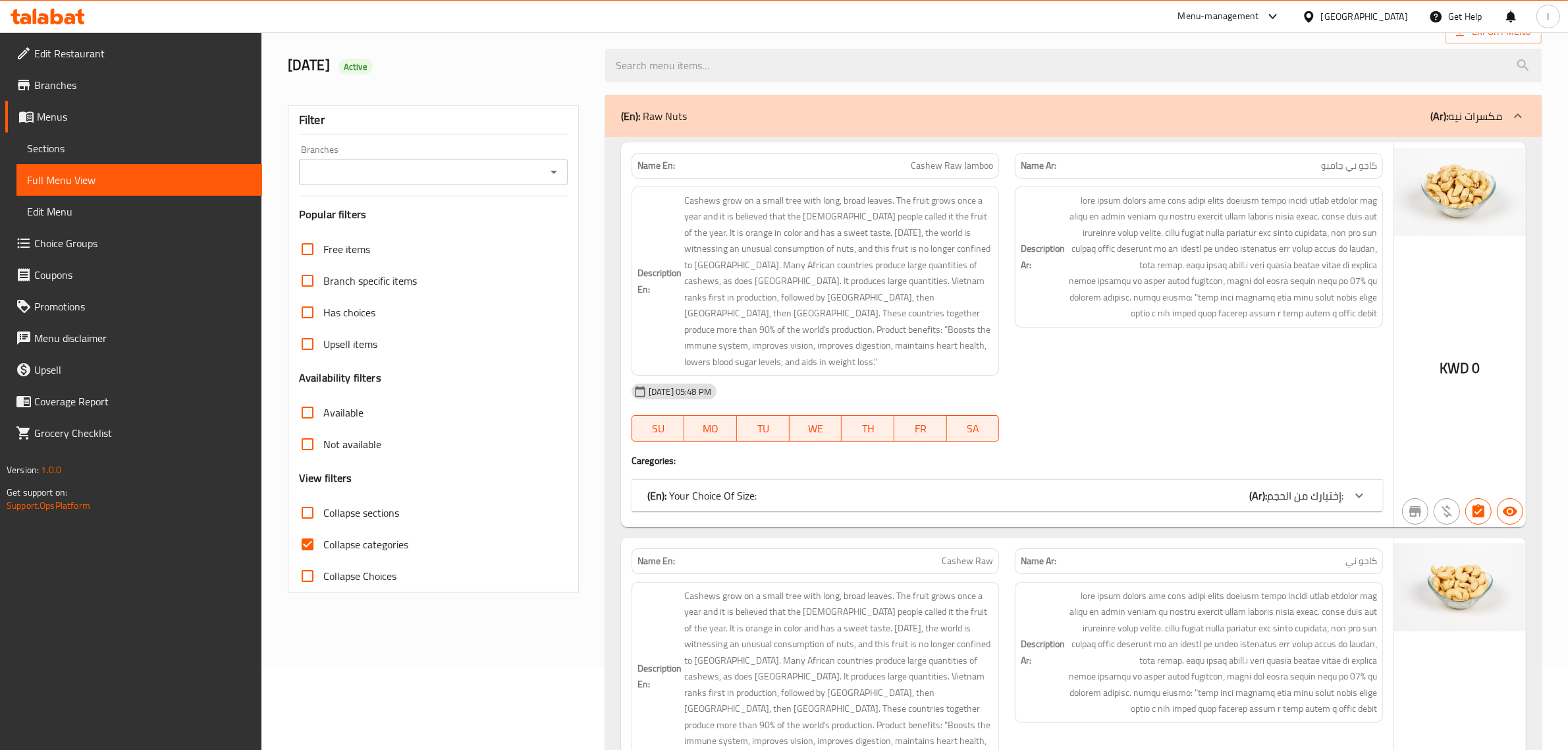
click at [1337, 486] on span "إختيارك من الحجم:" at bounding box center [1306, 496] width 76 height 20
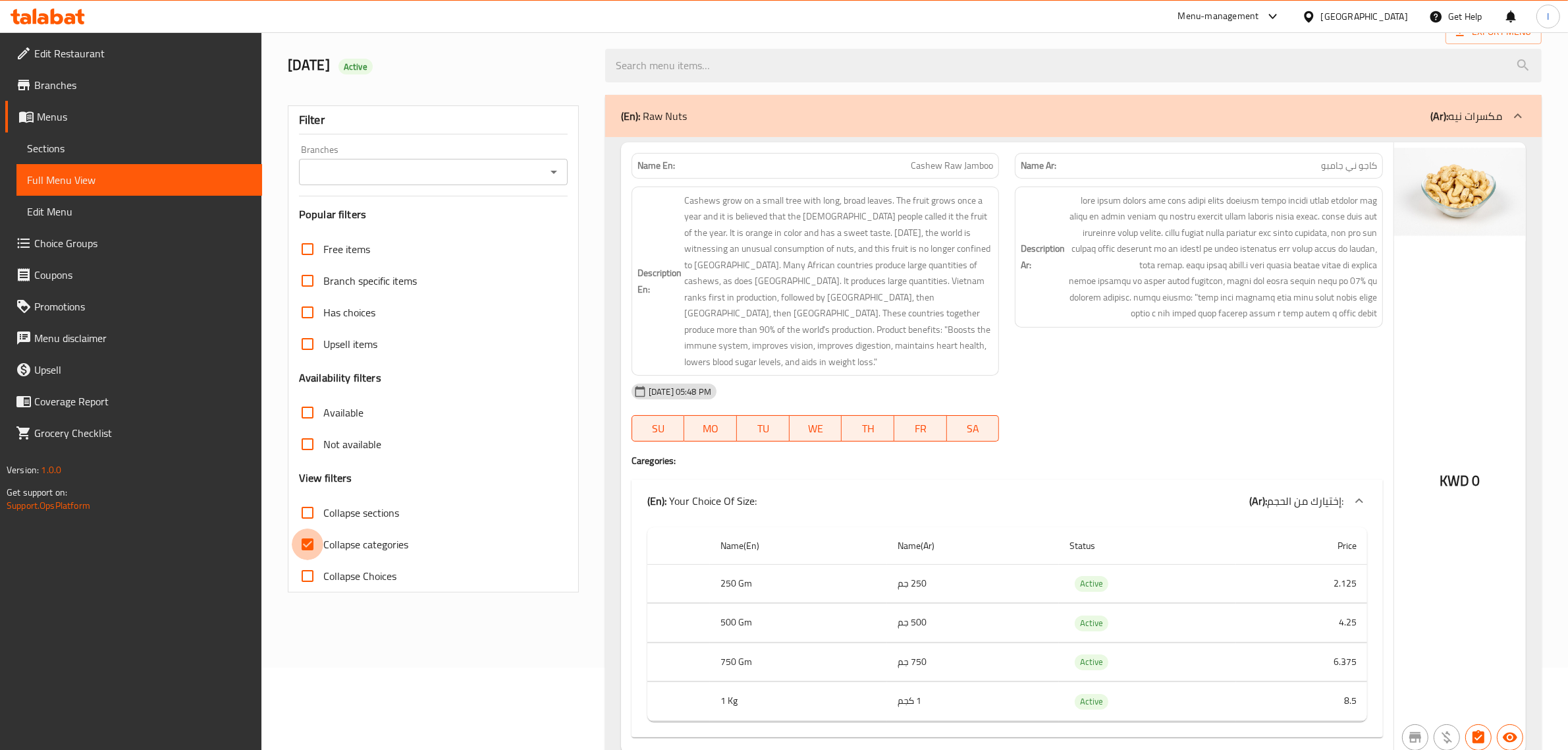
click at [307, 548] on input "Collapse categories" at bounding box center [307, 544] width 32 height 32
checkbox input "false"
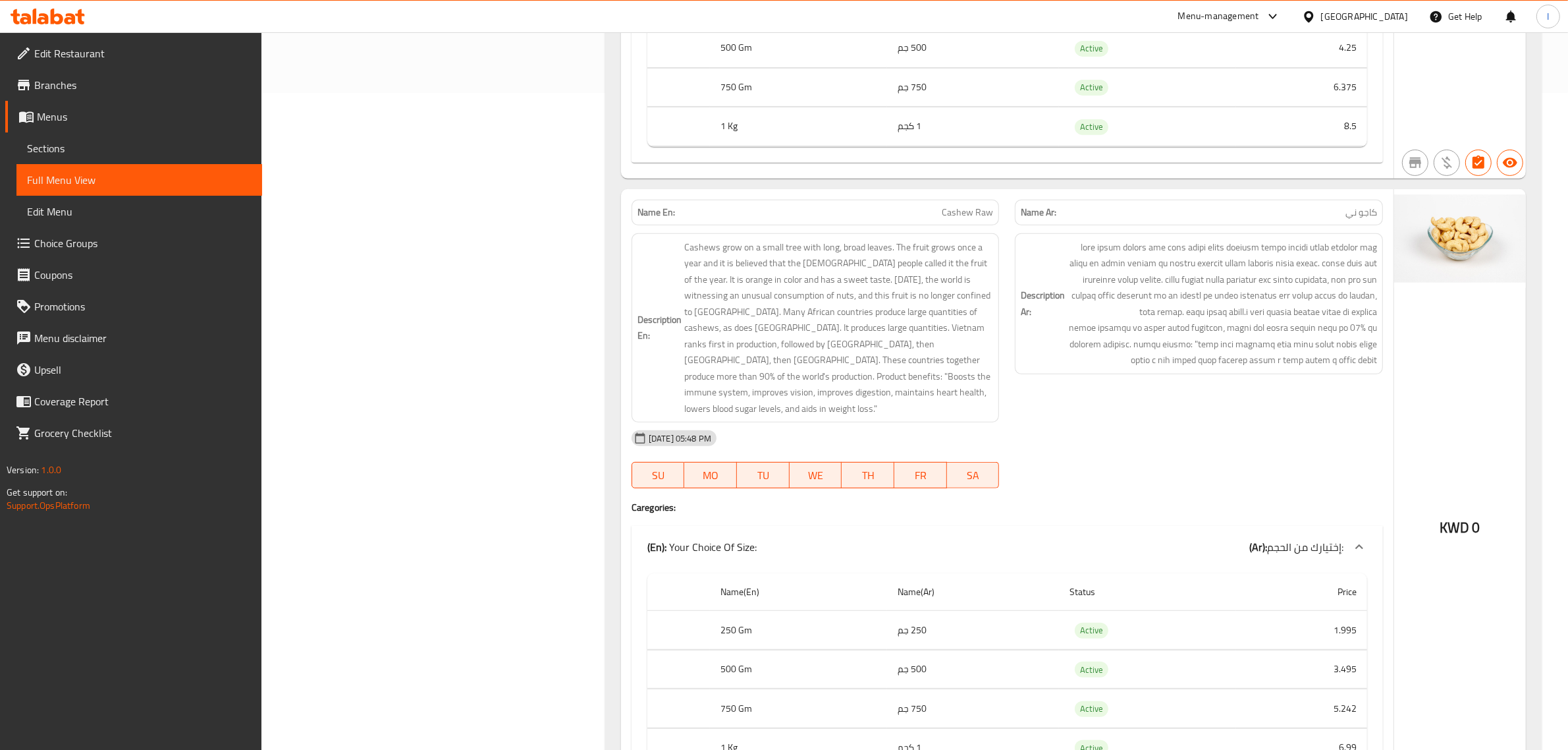
scroll to position [811, 0]
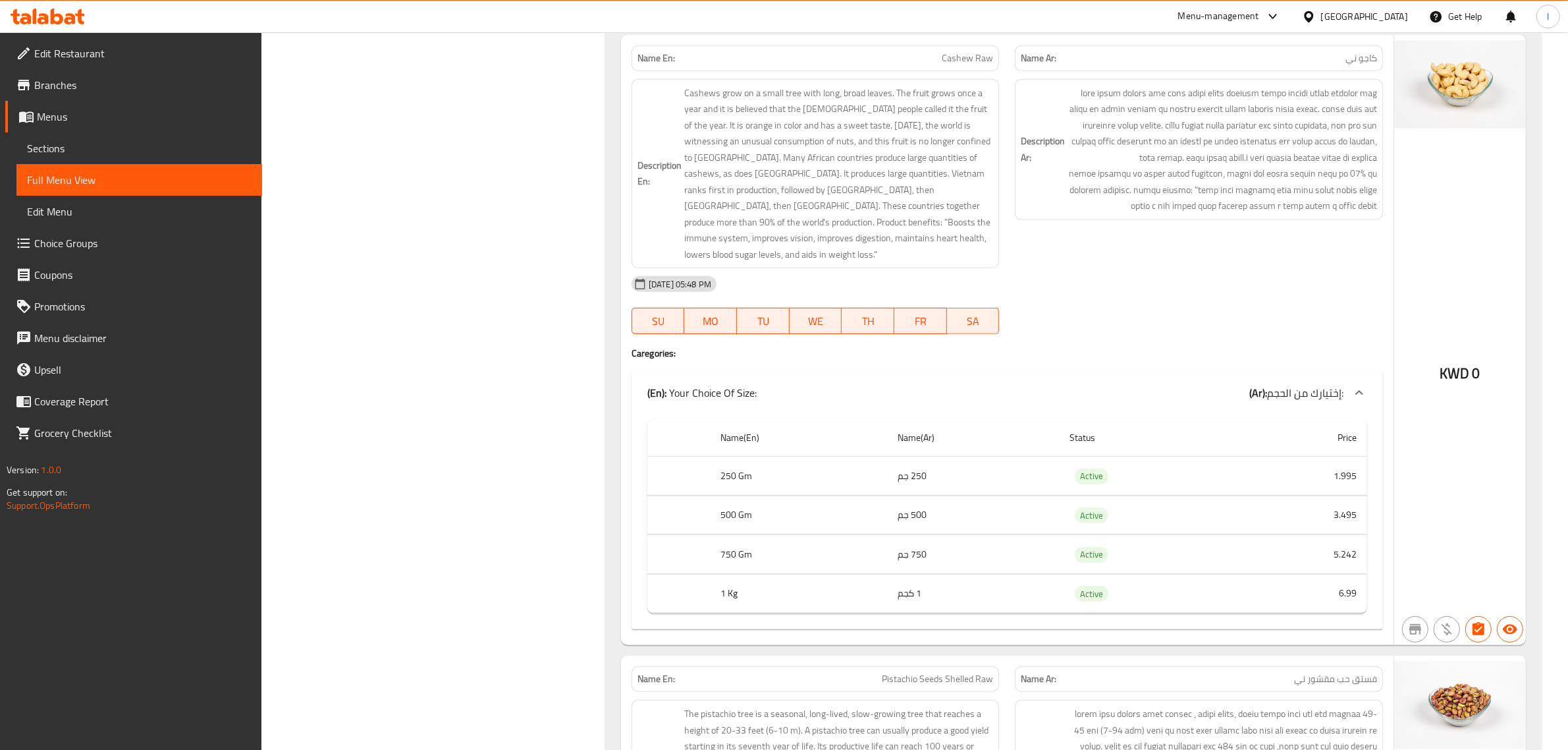
click at [1354, 535] on td "5.242" at bounding box center [1302, 554] width 131 height 39
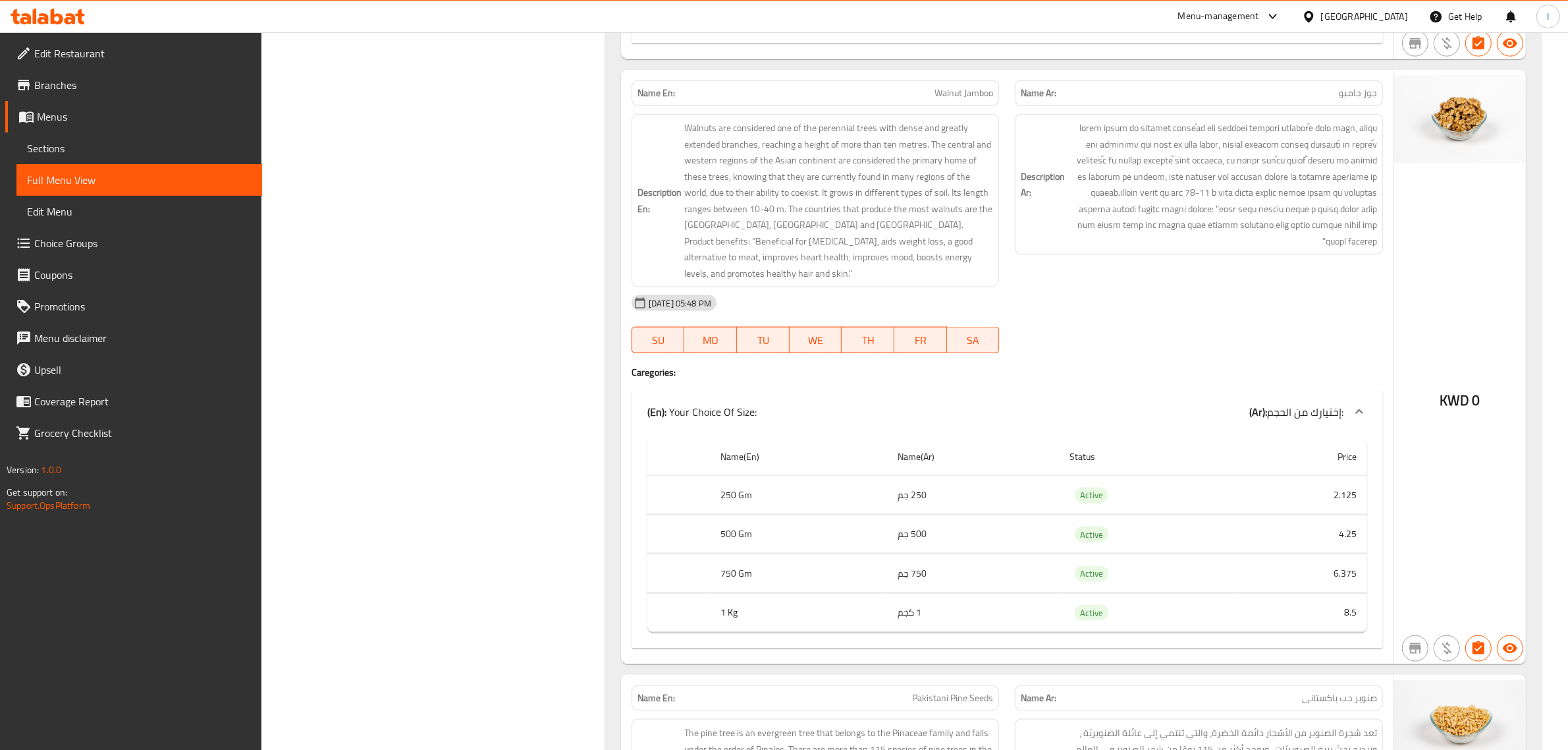
scroll to position [2128, 0]
